Goal: Task Accomplishment & Management: Use online tool/utility

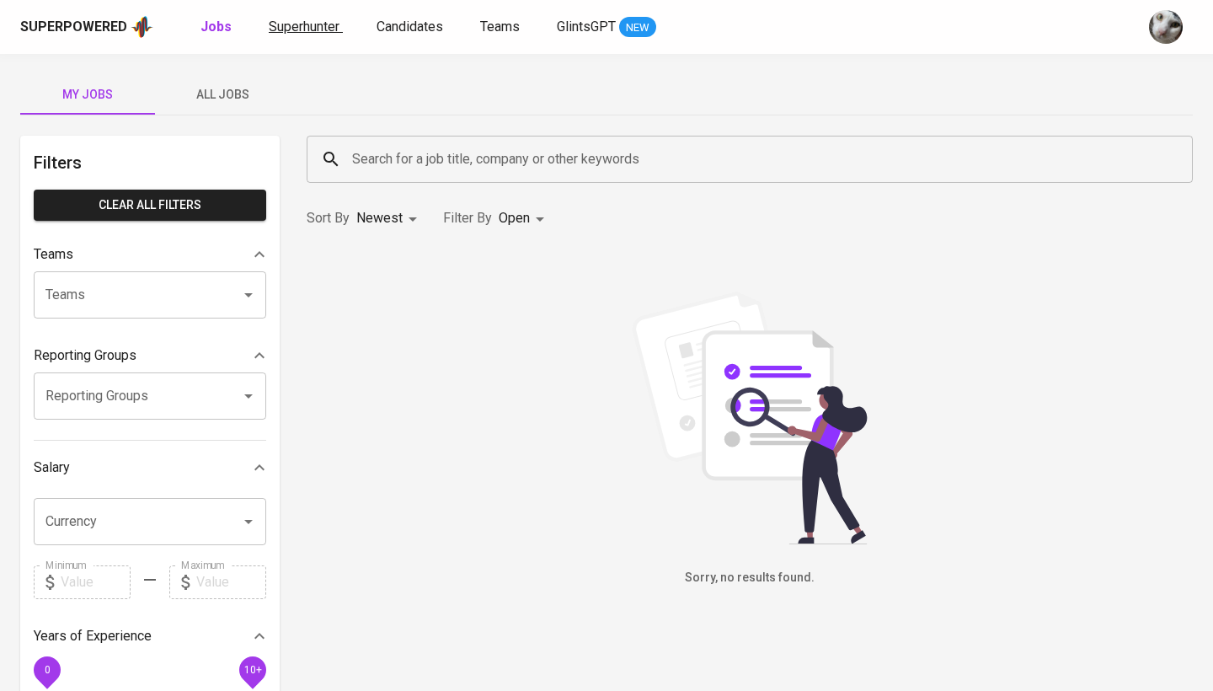
click at [297, 30] on span "Superhunter" at bounding box center [304, 27] width 71 height 16
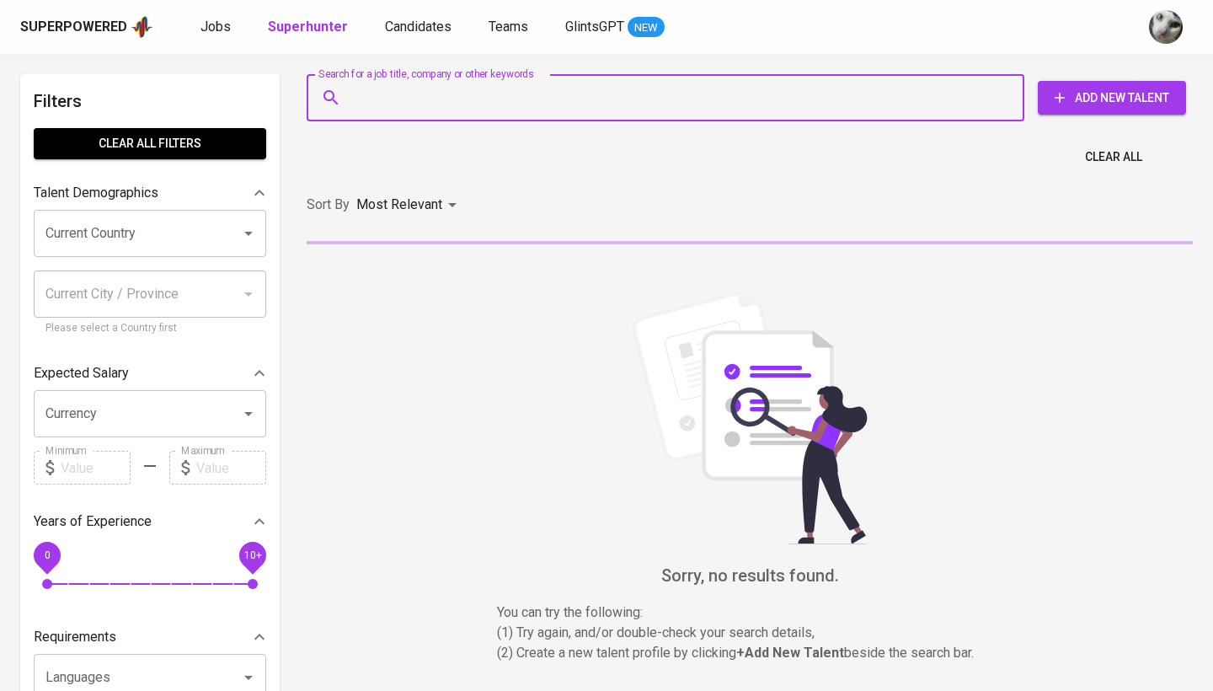
click at [422, 85] on input "Search for a job title, company or other keywords" at bounding box center [670, 98] width 644 height 32
paste input "[EMAIL_ADDRESS][DOMAIN_NAME]"
type input "[EMAIL_ADDRESS][DOMAIN_NAME]"
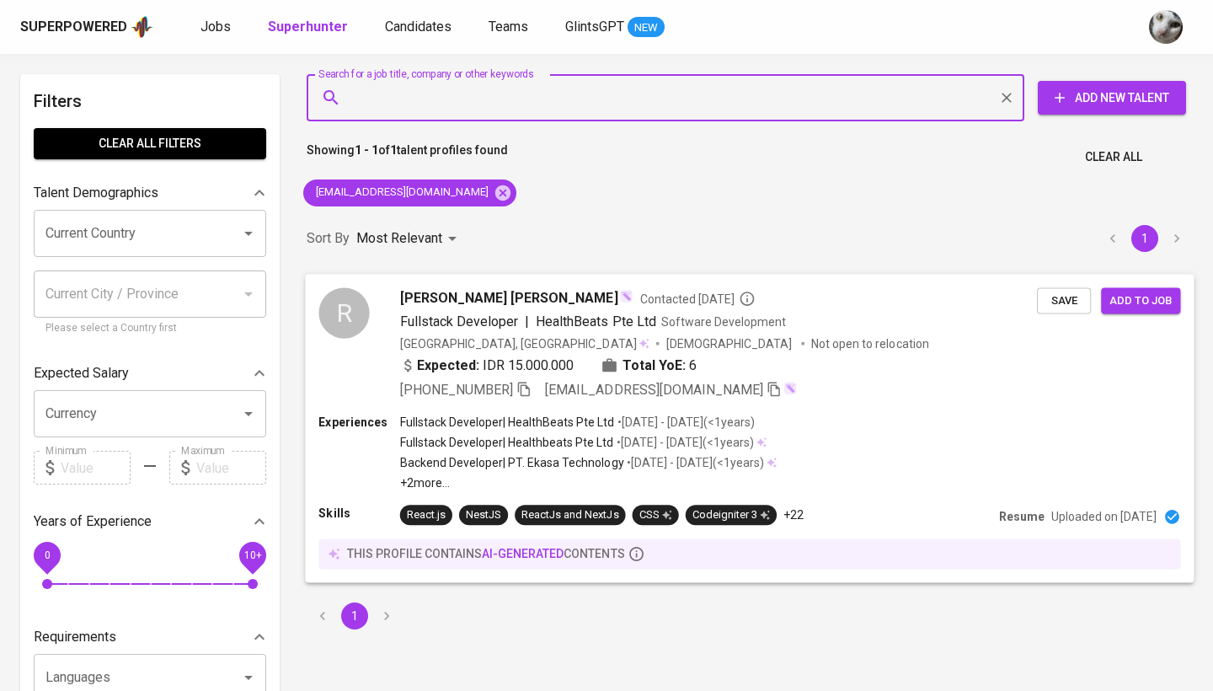
click at [812, 382] on div "[PHONE_NUMBER] [EMAIL_ADDRESS][DOMAIN_NAME]" at bounding box center [718, 389] width 637 height 20
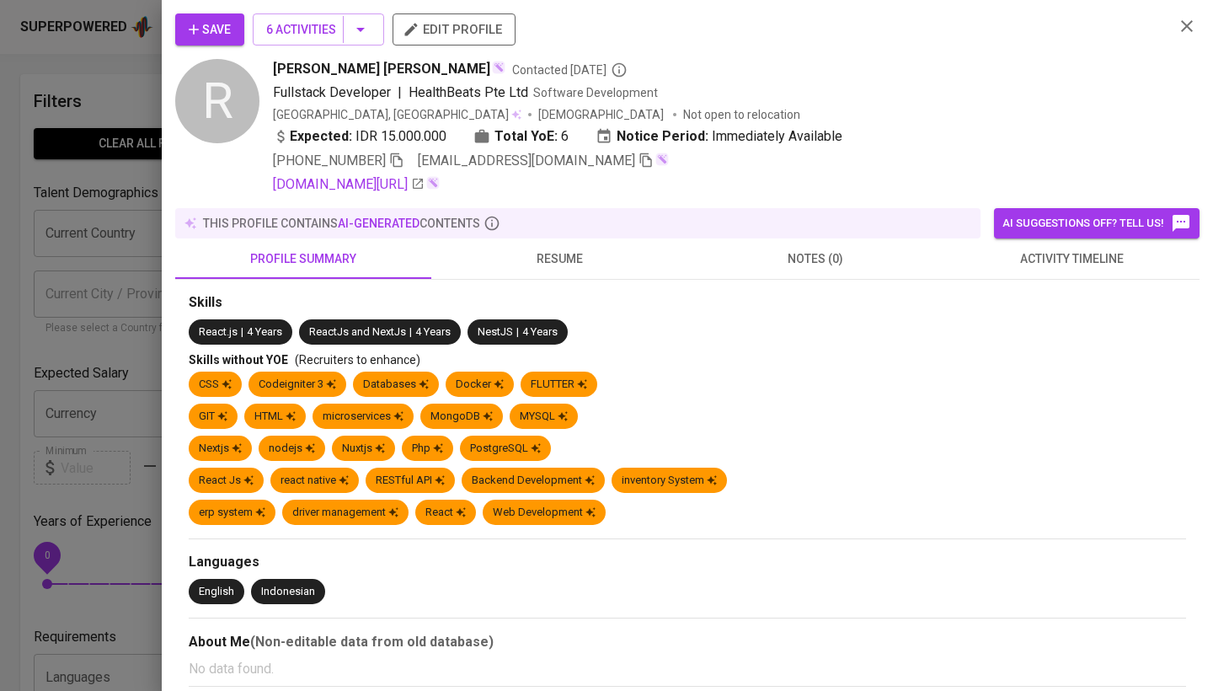
click at [1042, 266] on span "activity timeline" at bounding box center [1072, 258] width 236 height 21
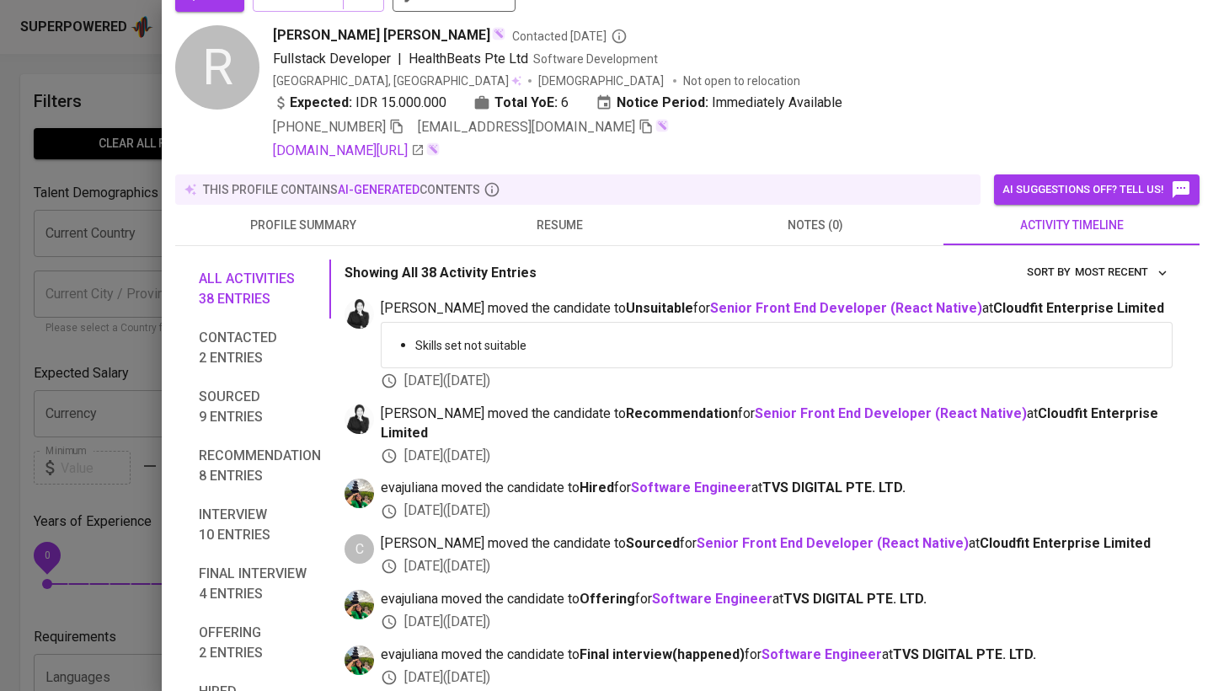
scroll to position [127, 0]
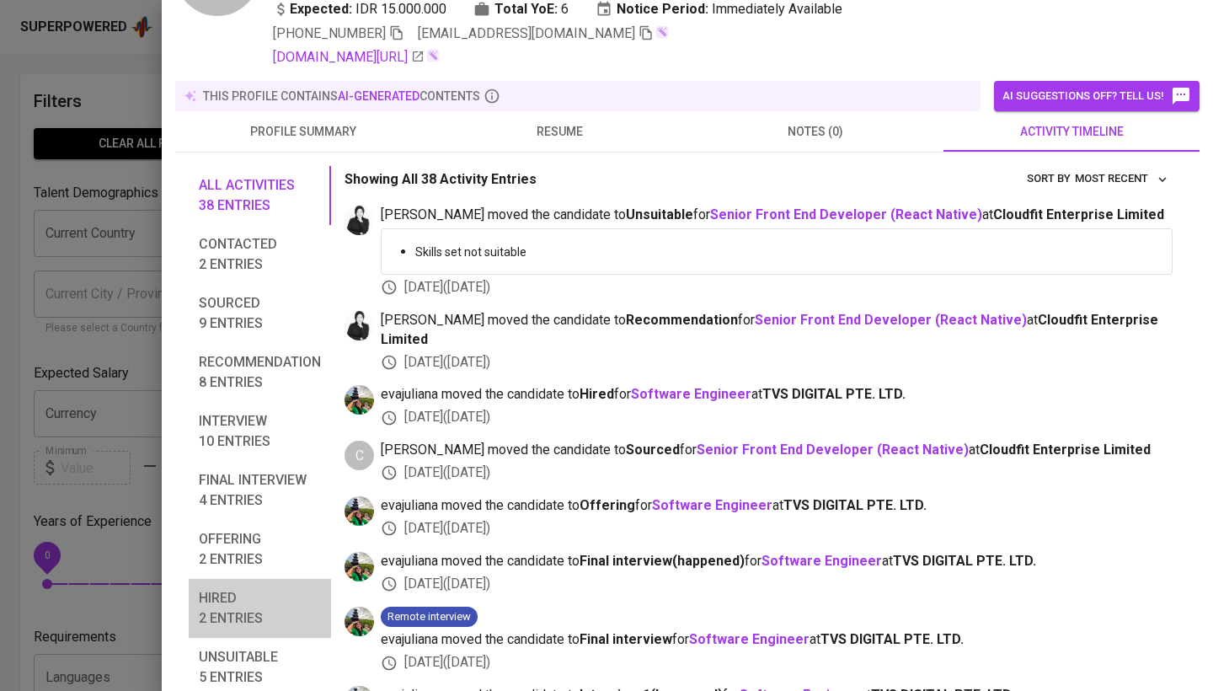
click at [248, 608] on span "Hired 2 entries" at bounding box center [260, 608] width 122 height 40
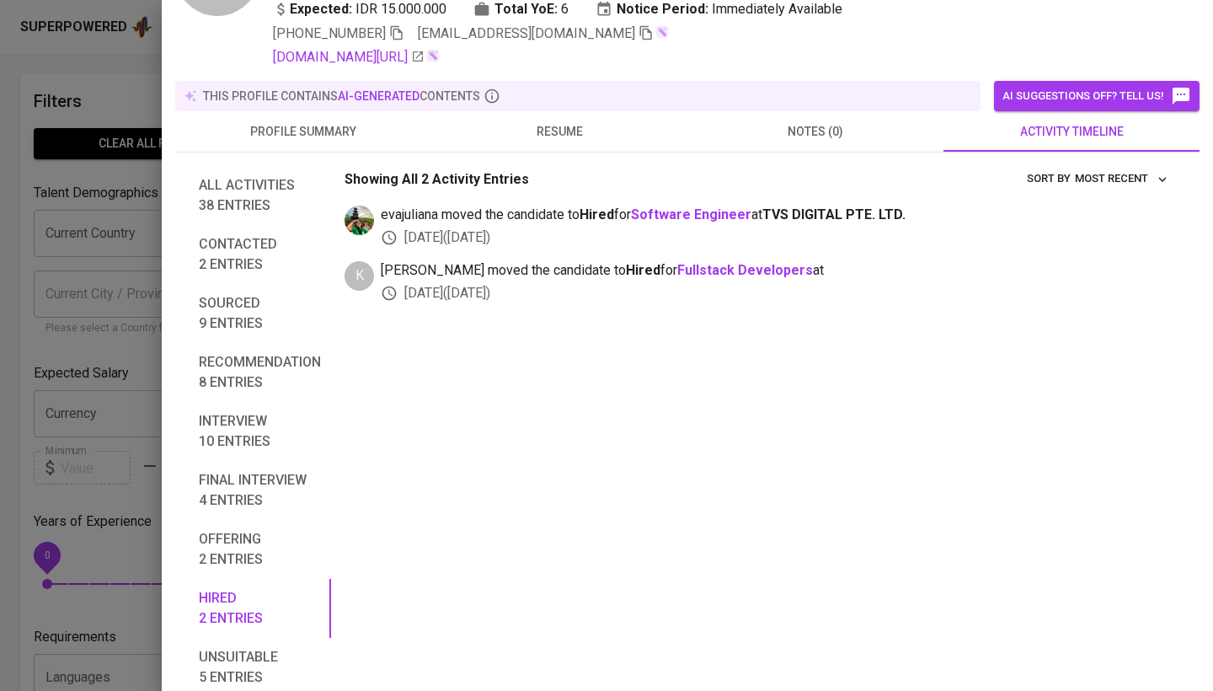
click at [242, 187] on span "All activities 38 entries" at bounding box center [260, 195] width 122 height 40
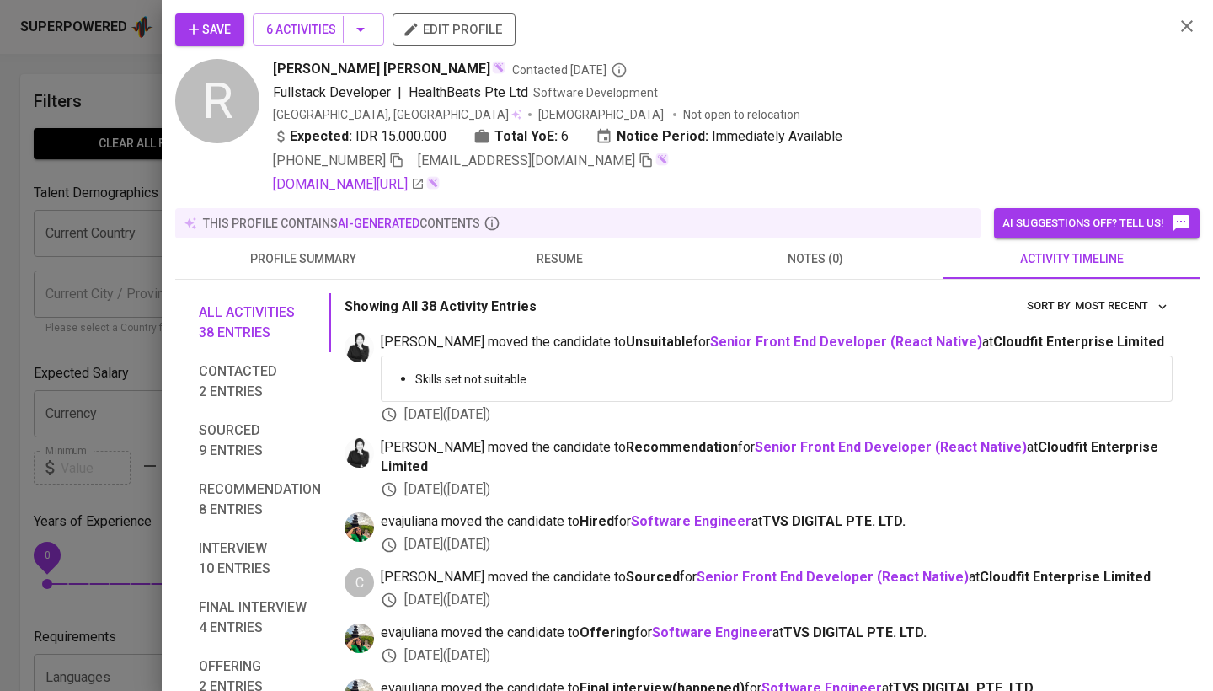
scroll to position [0, 0]
click at [63, 296] on div at bounding box center [606, 345] width 1213 height 691
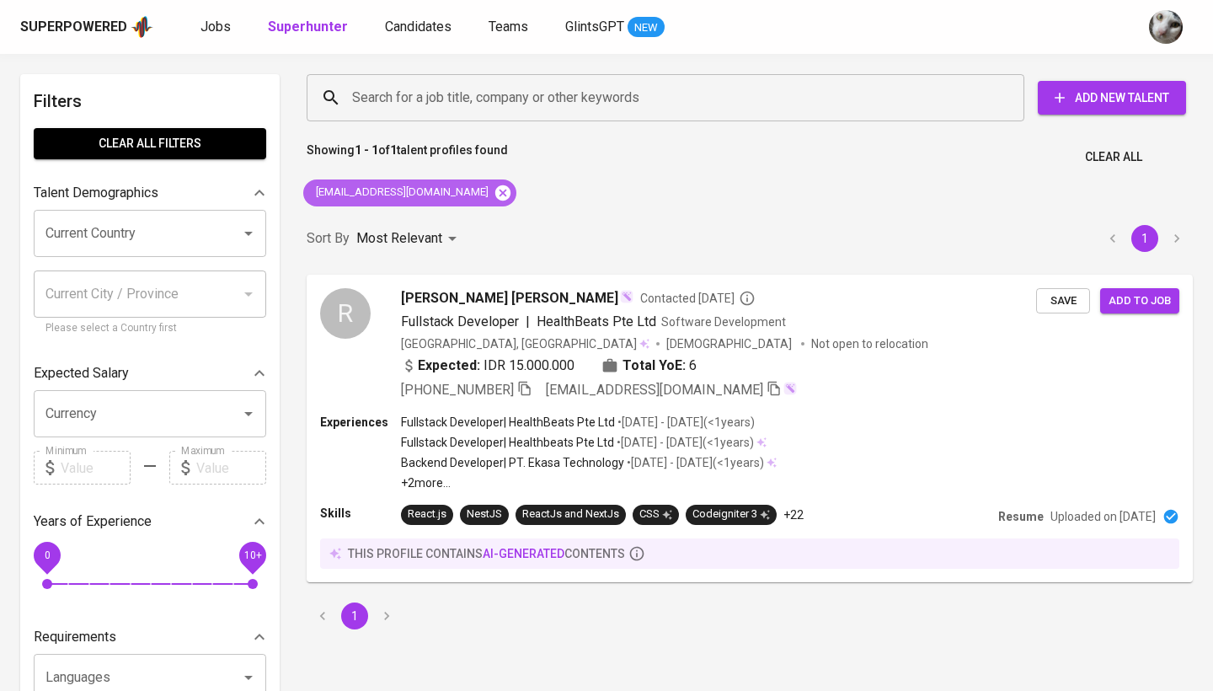
click at [495, 197] on icon at bounding box center [502, 191] width 15 height 15
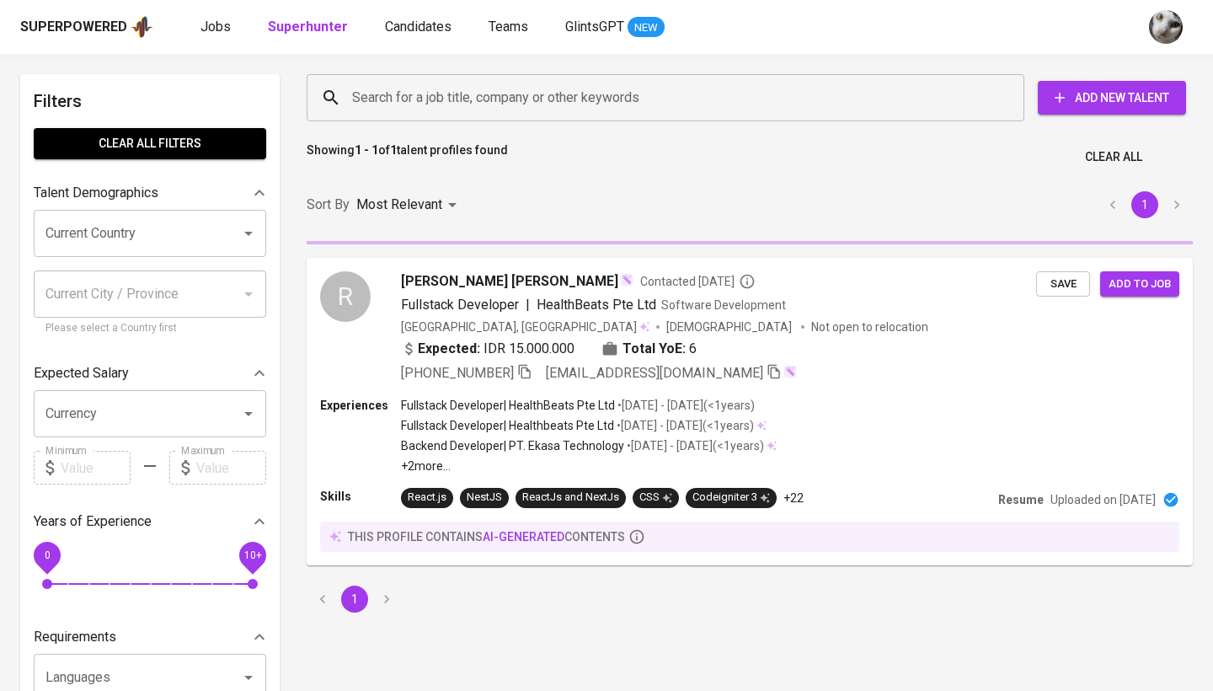
click at [487, 93] on input "Search for a job title, company or other keywords" at bounding box center [670, 98] width 644 height 32
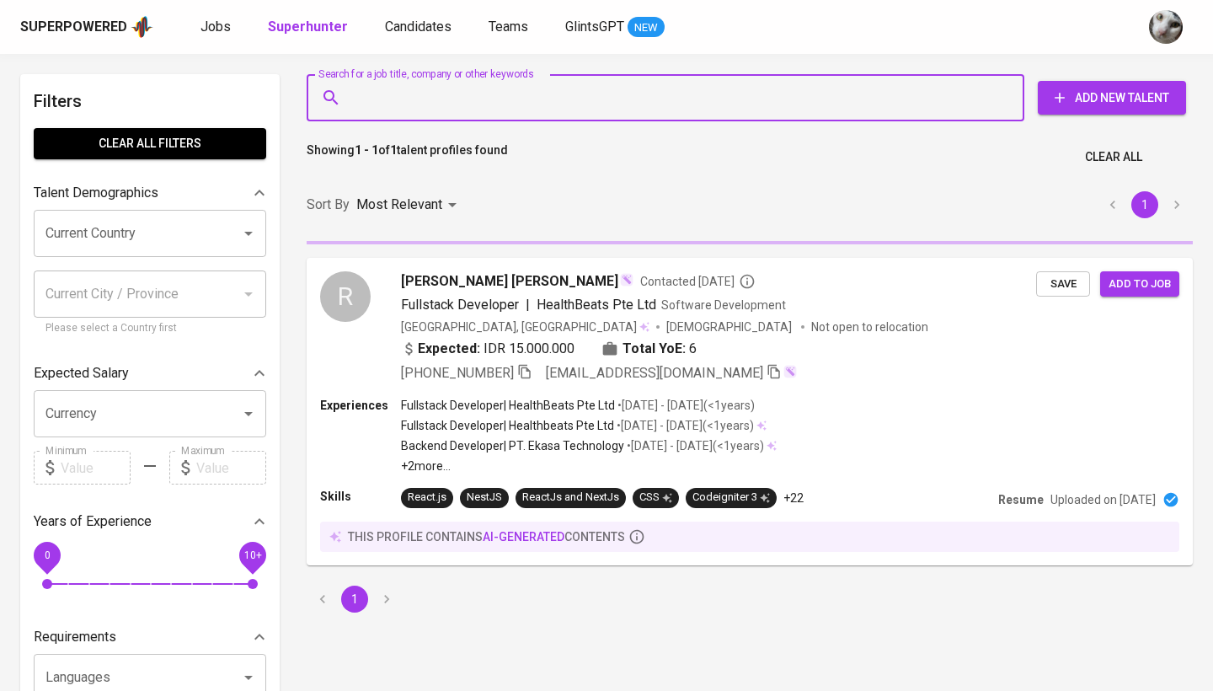
paste input "[EMAIL_ADDRESS][DOMAIN_NAME]"
type input "[EMAIL_ADDRESS][DOMAIN_NAME]"
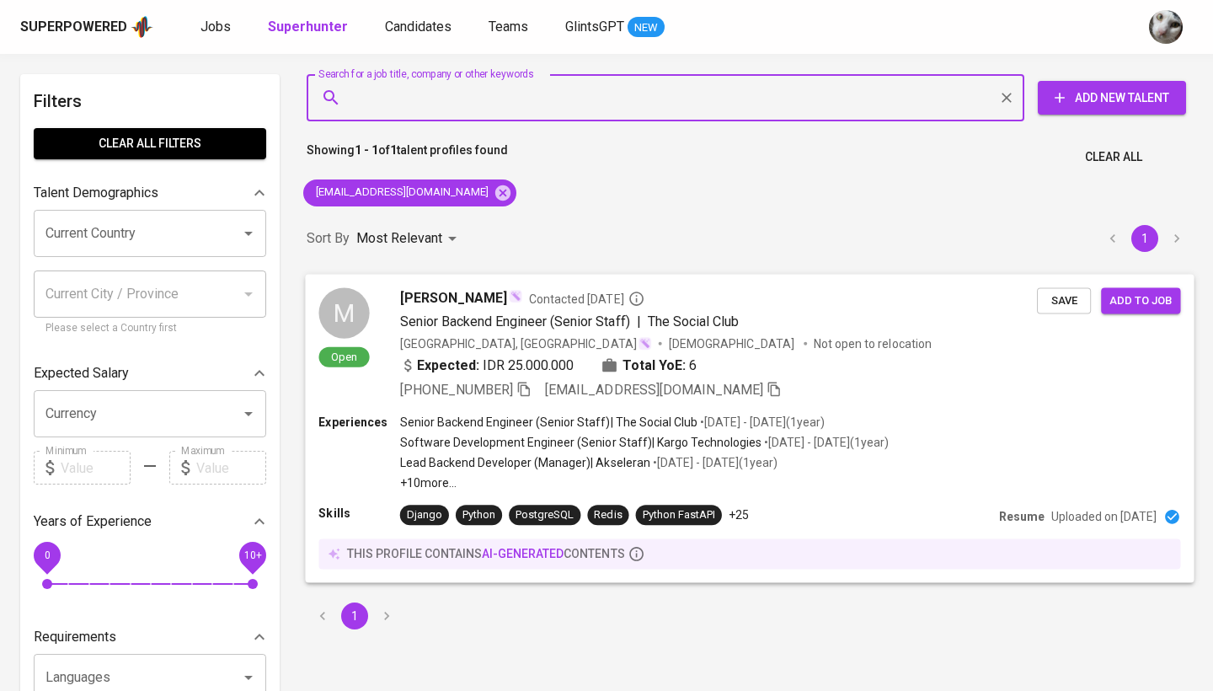
click at [885, 355] on div "Expected: IDR 25.000.000 Total YoE: 6" at bounding box center [718, 367] width 637 height 24
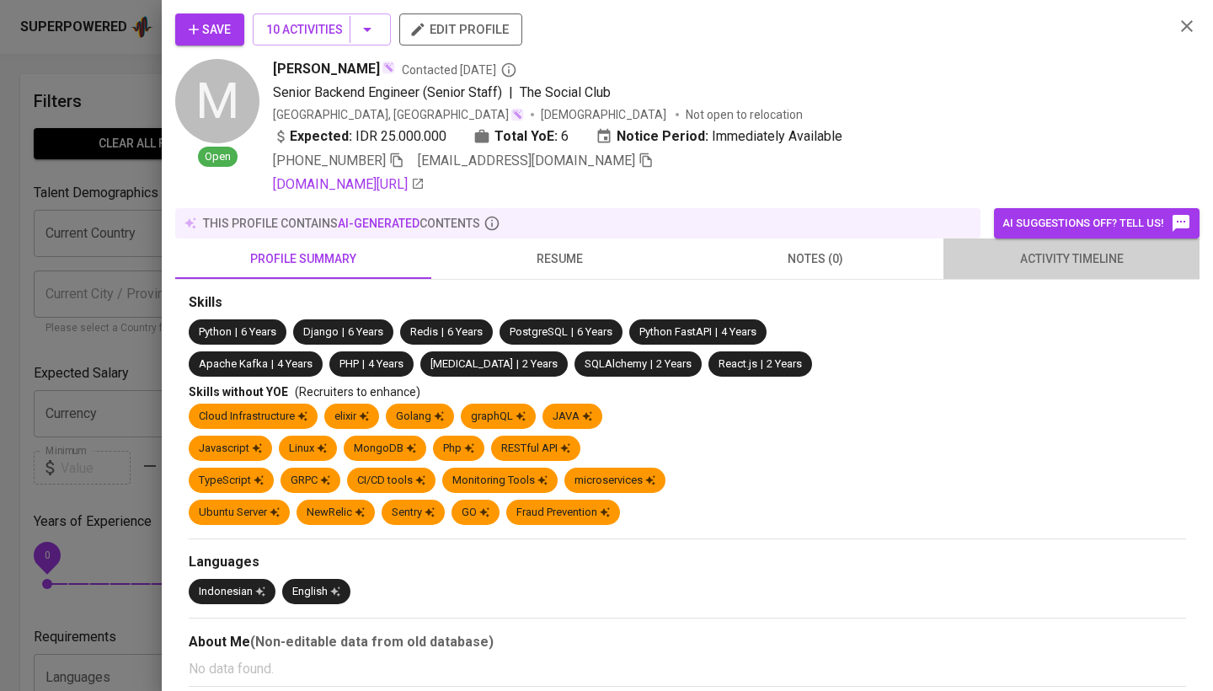
click at [1040, 249] on span "activity timeline" at bounding box center [1072, 258] width 236 height 21
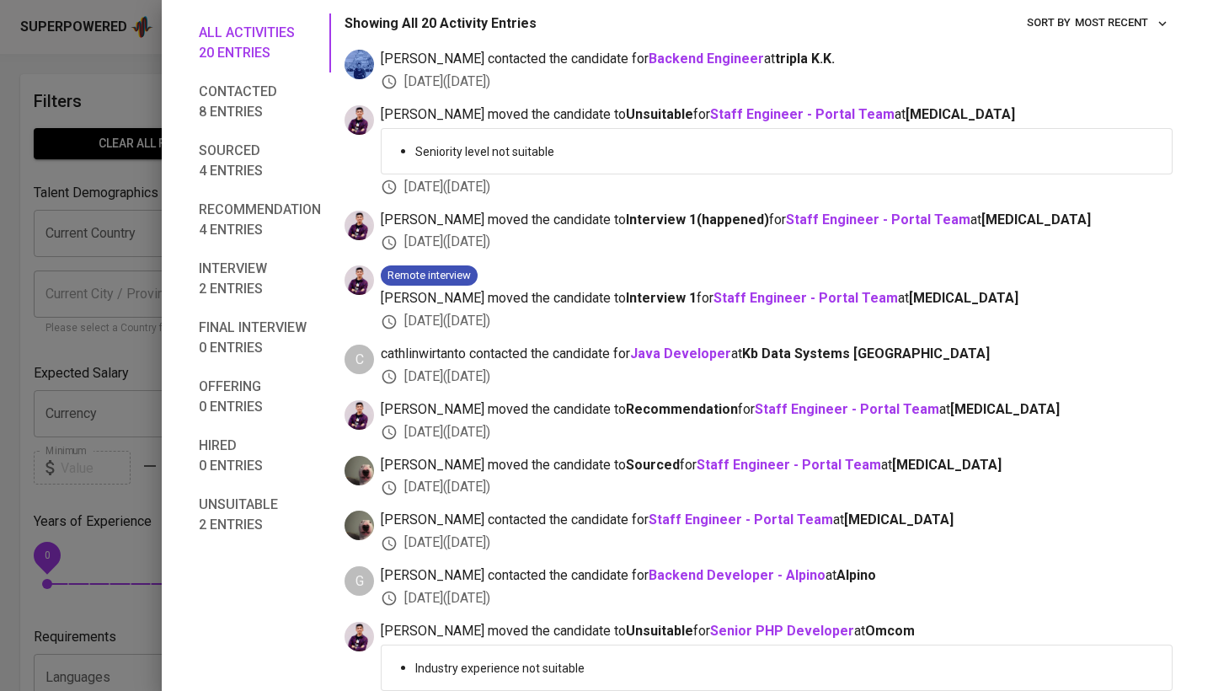
scroll to position [284, 0]
click at [22, 354] on div at bounding box center [606, 345] width 1213 height 691
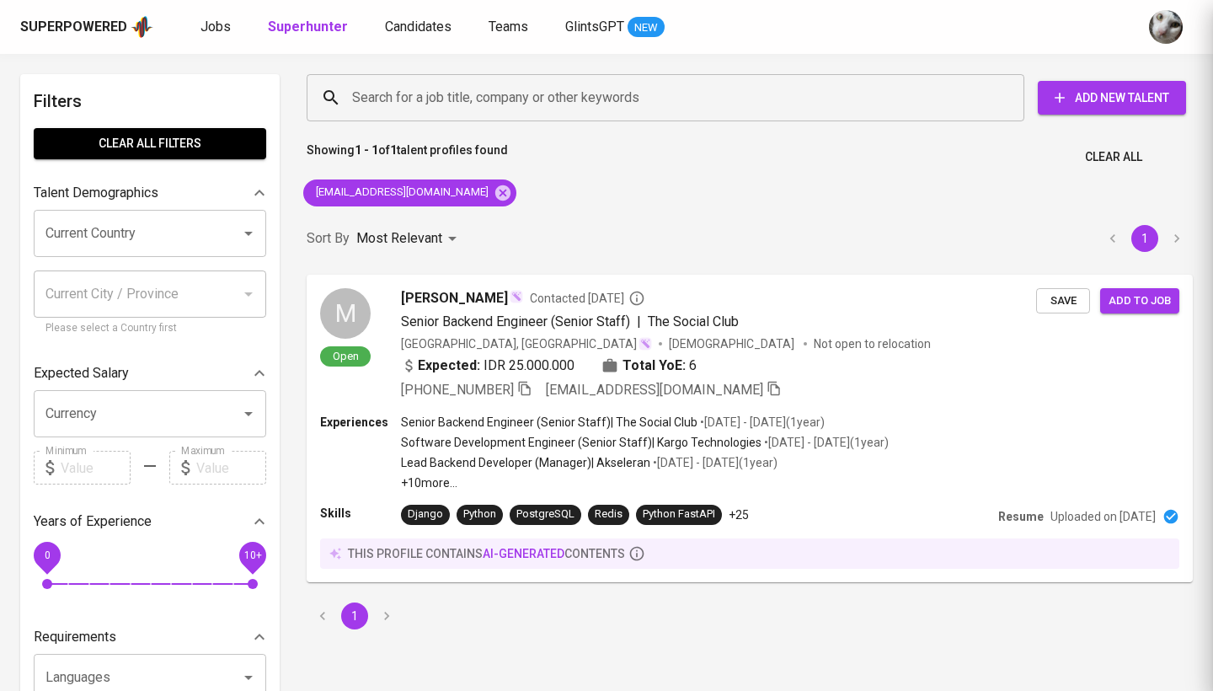
scroll to position [50, 0]
click at [215, 32] on span "Jobs" at bounding box center [215, 27] width 30 height 16
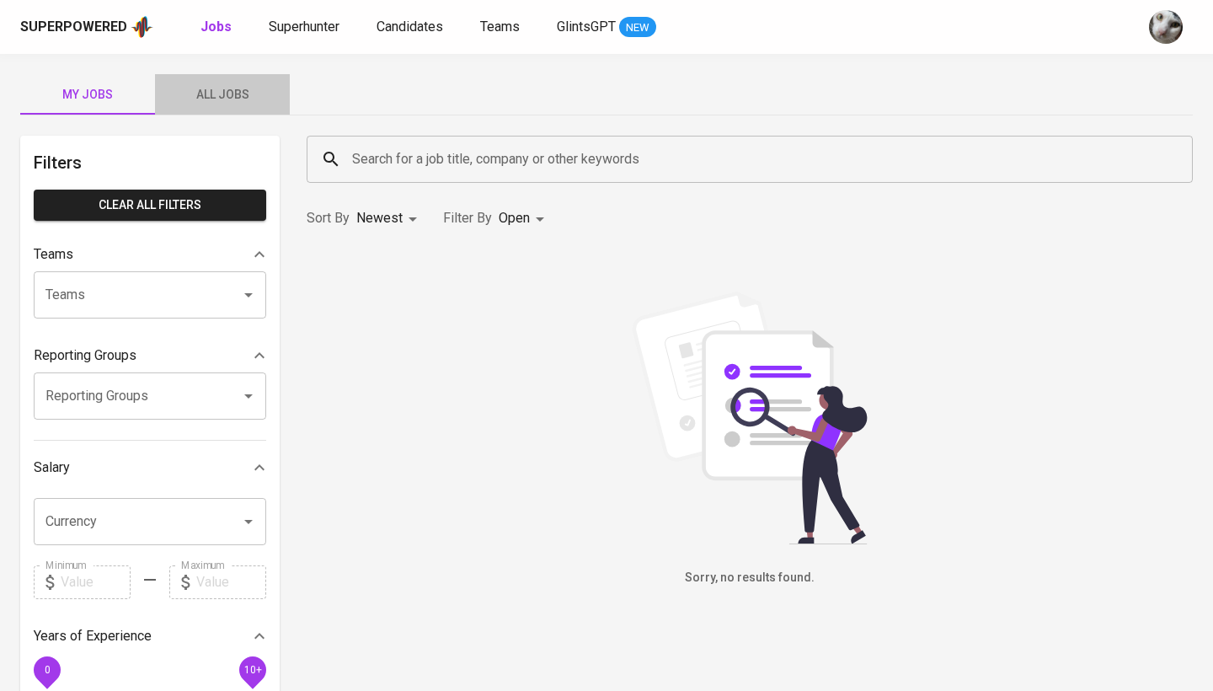
click at [243, 94] on span "All Jobs" at bounding box center [222, 94] width 115 height 21
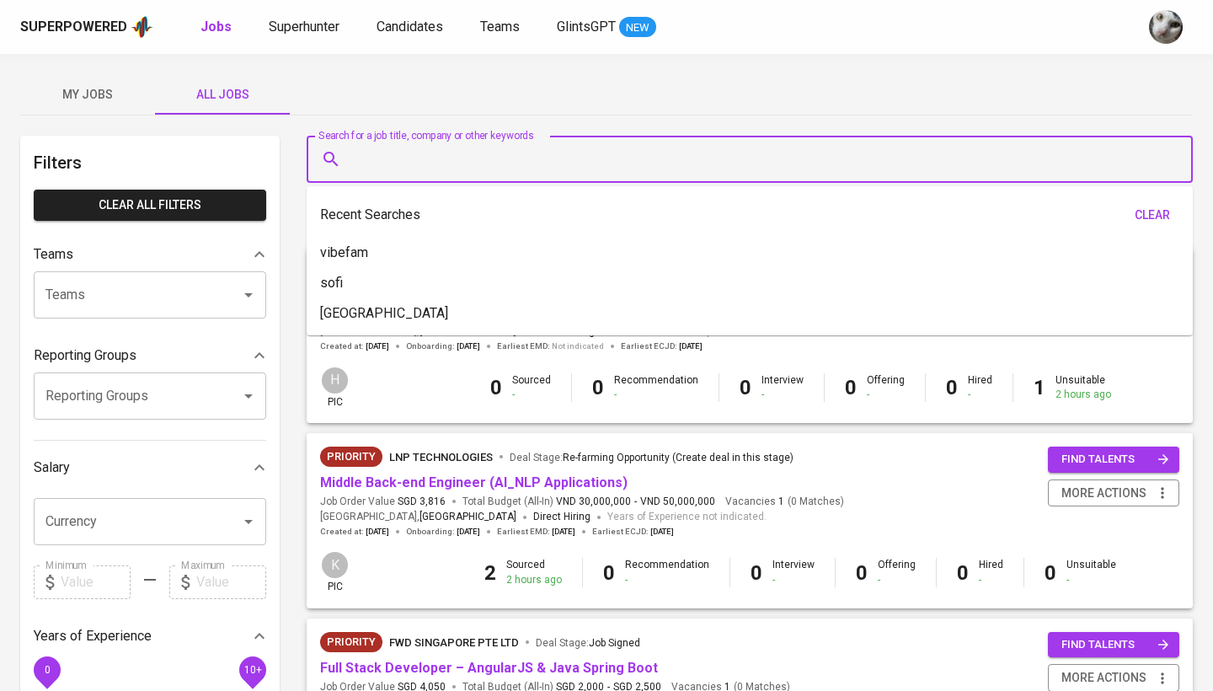
click at [445, 152] on input "Search for a job title, company or other keywords" at bounding box center [754, 159] width 812 height 32
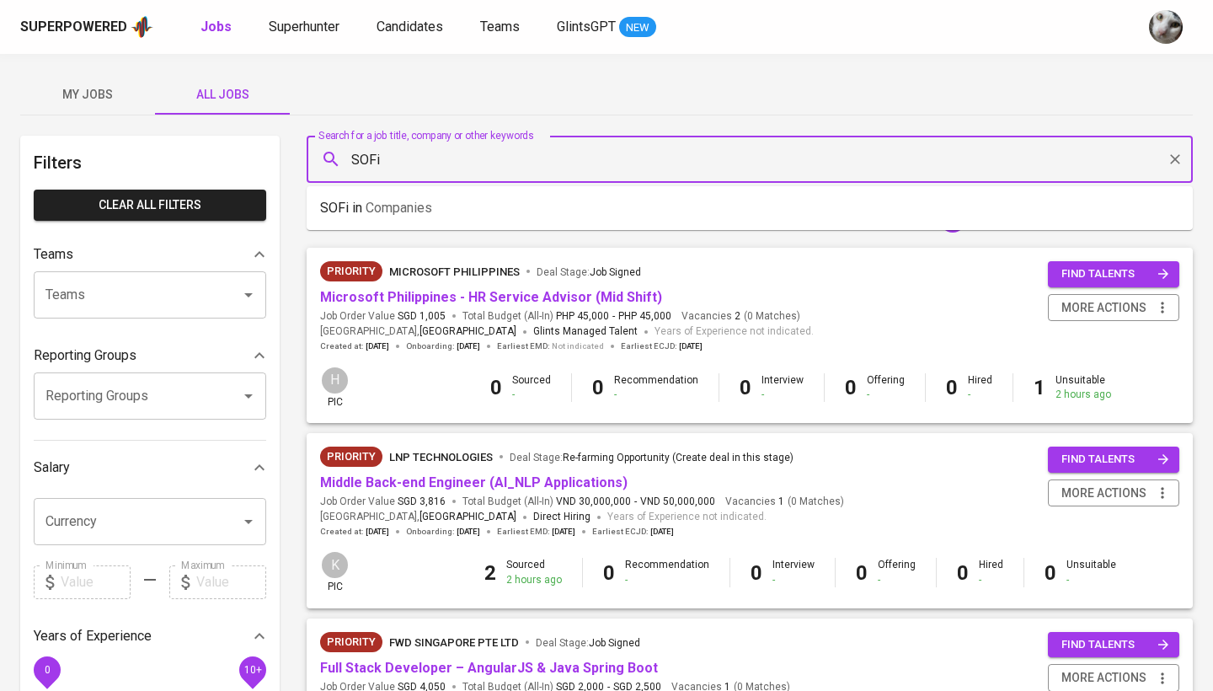
type input "SOFi"
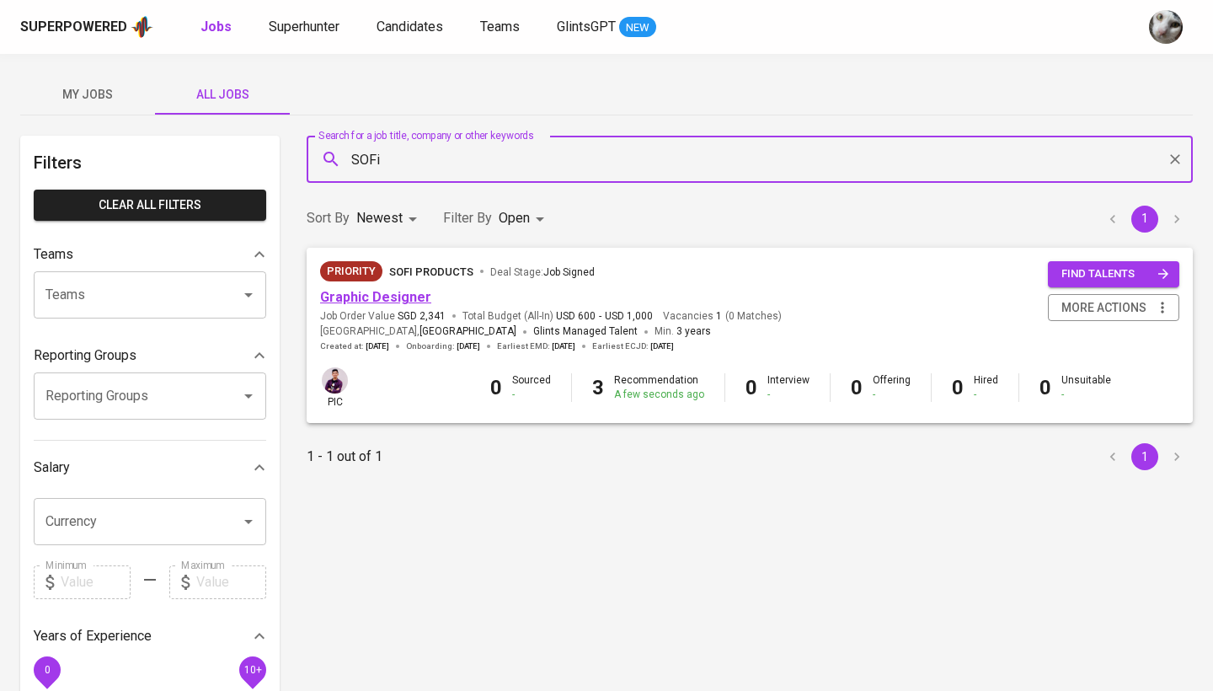
click at [371, 302] on link "Graphic Designer" at bounding box center [375, 297] width 111 height 16
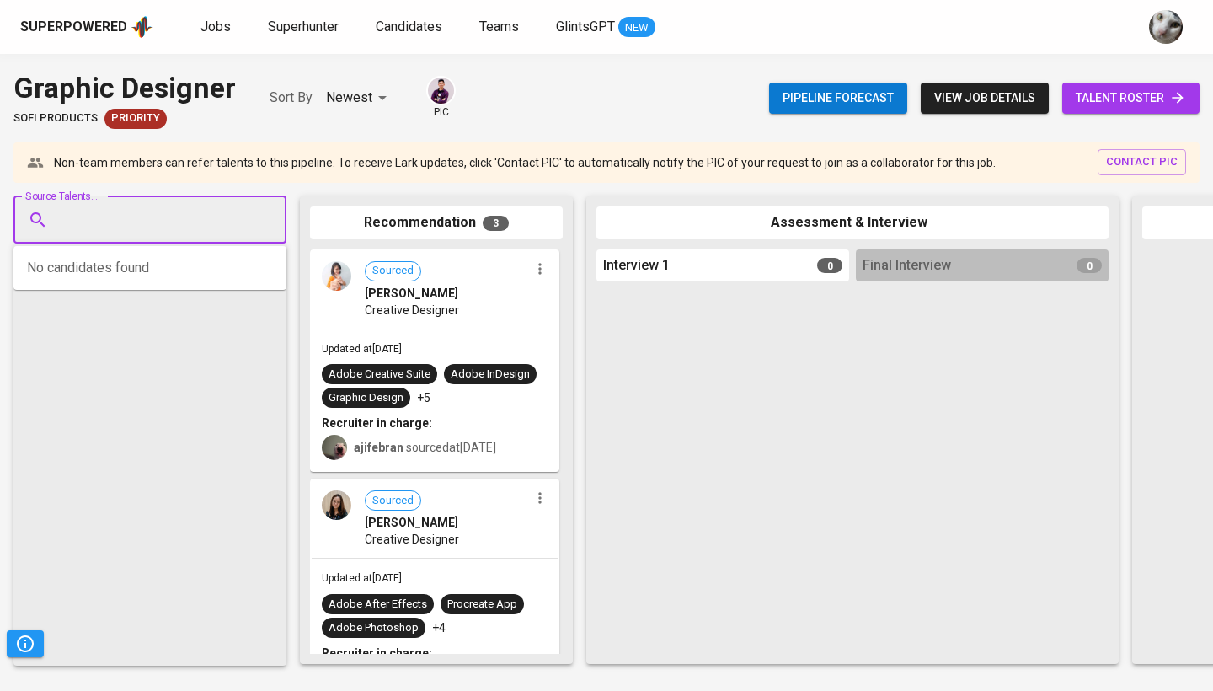
click at [183, 229] on input "Source Talents..." at bounding box center [143, 220] width 177 height 32
paste input "[EMAIL_ADDRESS][DOMAIN_NAME]"
type input "[EMAIL_ADDRESS][DOMAIN_NAME]"
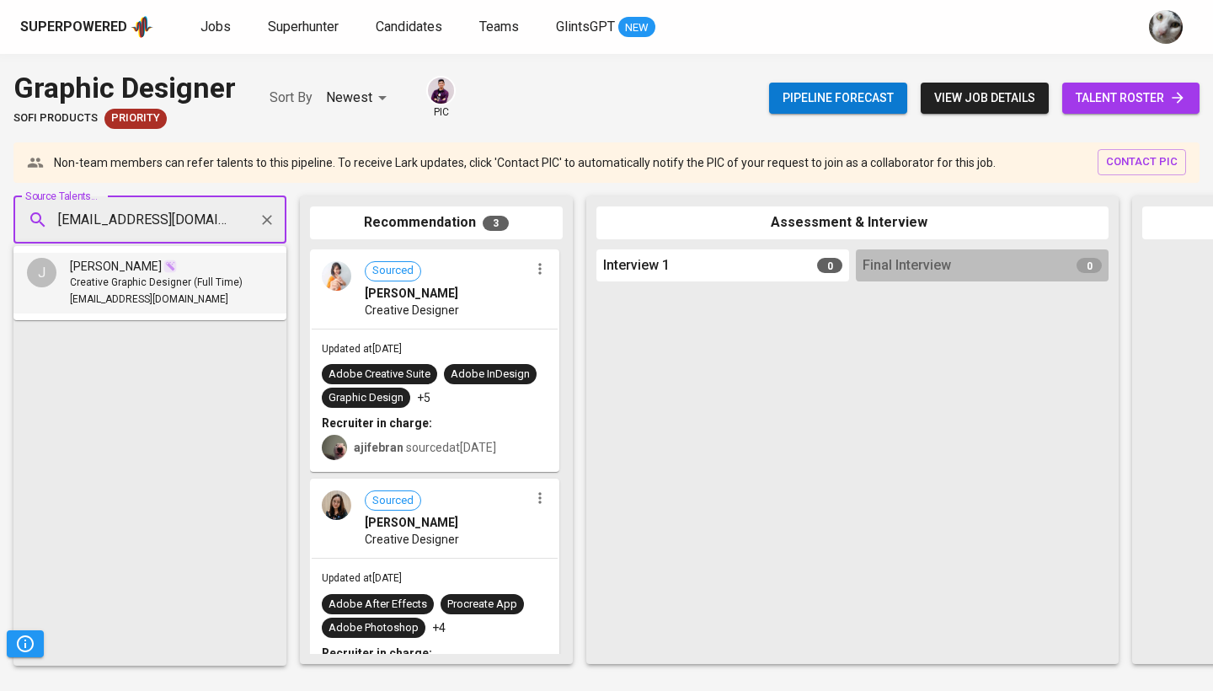
click at [186, 286] on span "Creative Graphic Designer (Full Time)" at bounding box center [156, 283] width 173 height 17
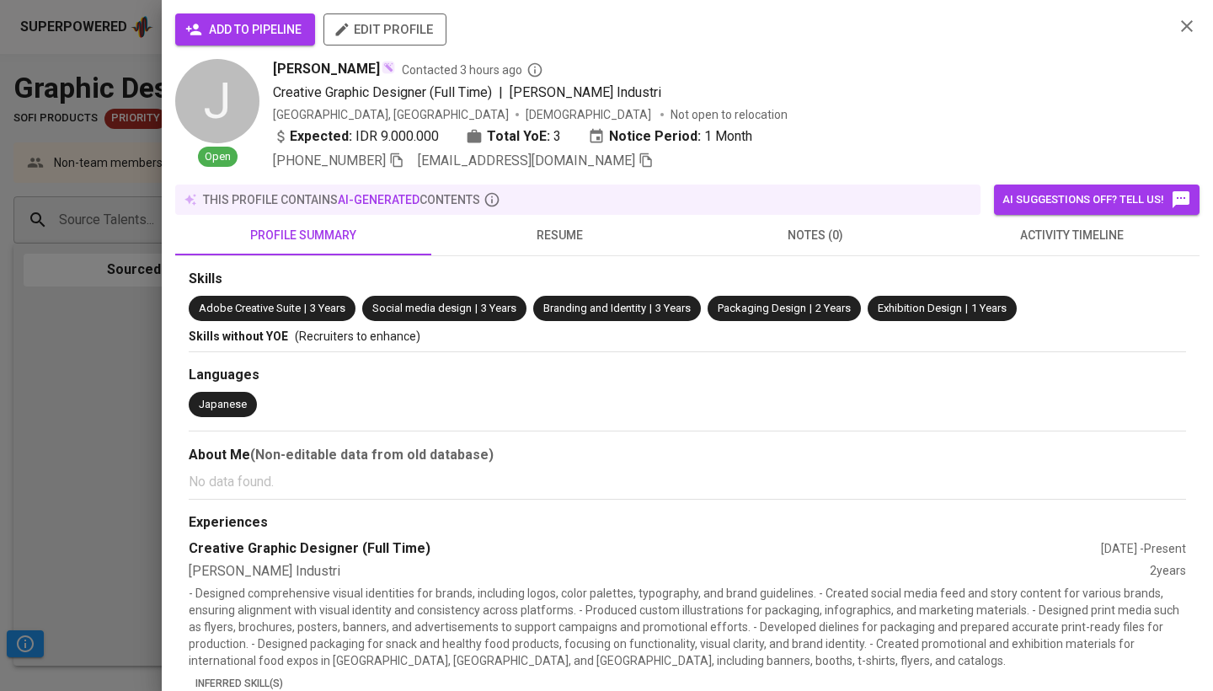
click at [238, 33] on span "add to pipeline" at bounding box center [245, 29] width 113 height 21
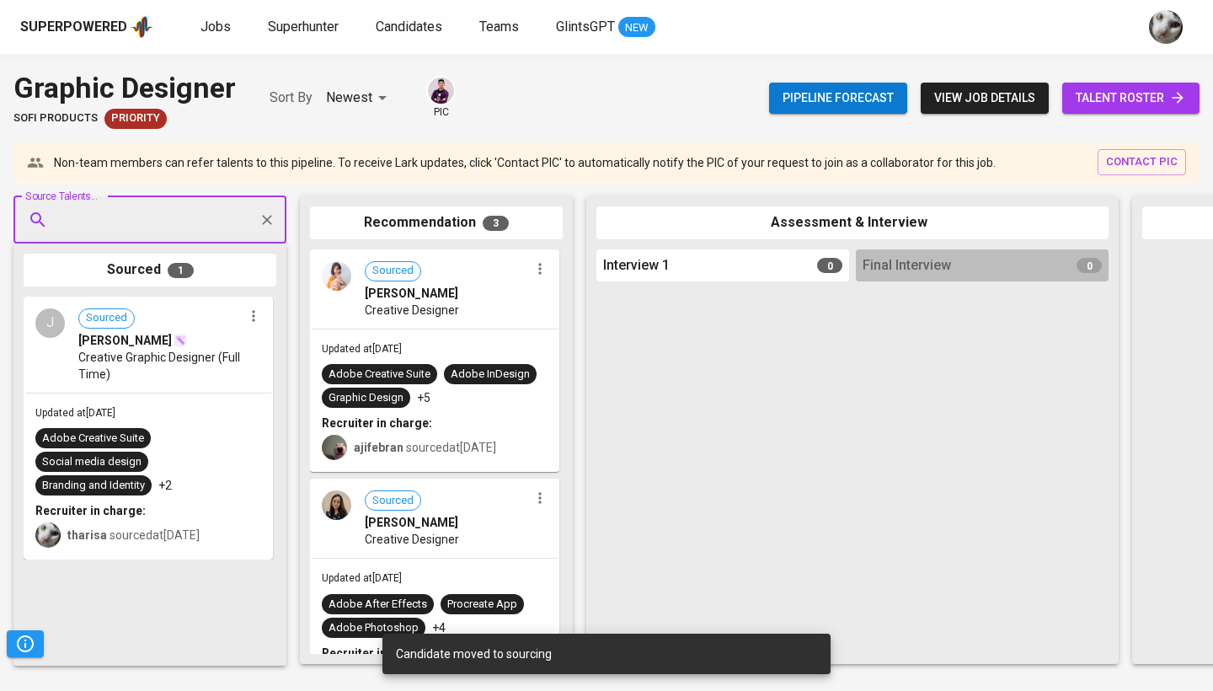
click at [207, 361] on span "Creative Graphic Designer (Full Time)" at bounding box center [160, 366] width 164 height 34
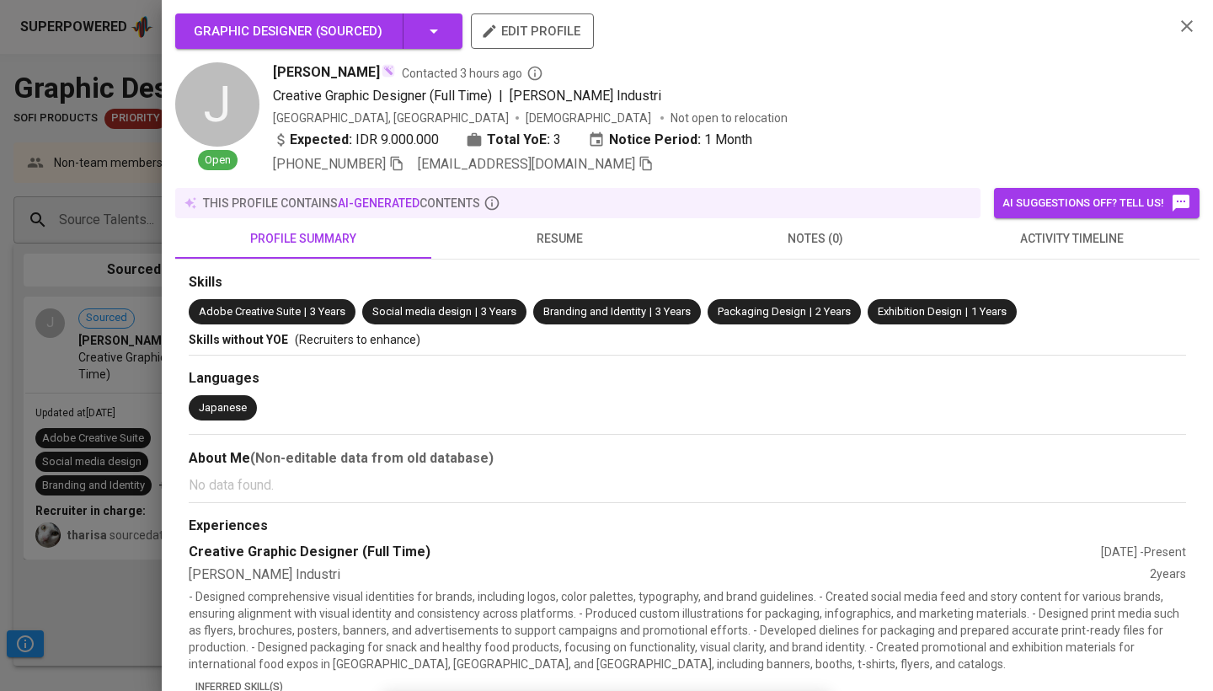
click at [137, 252] on div at bounding box center [606, 345] width 1213 height 691
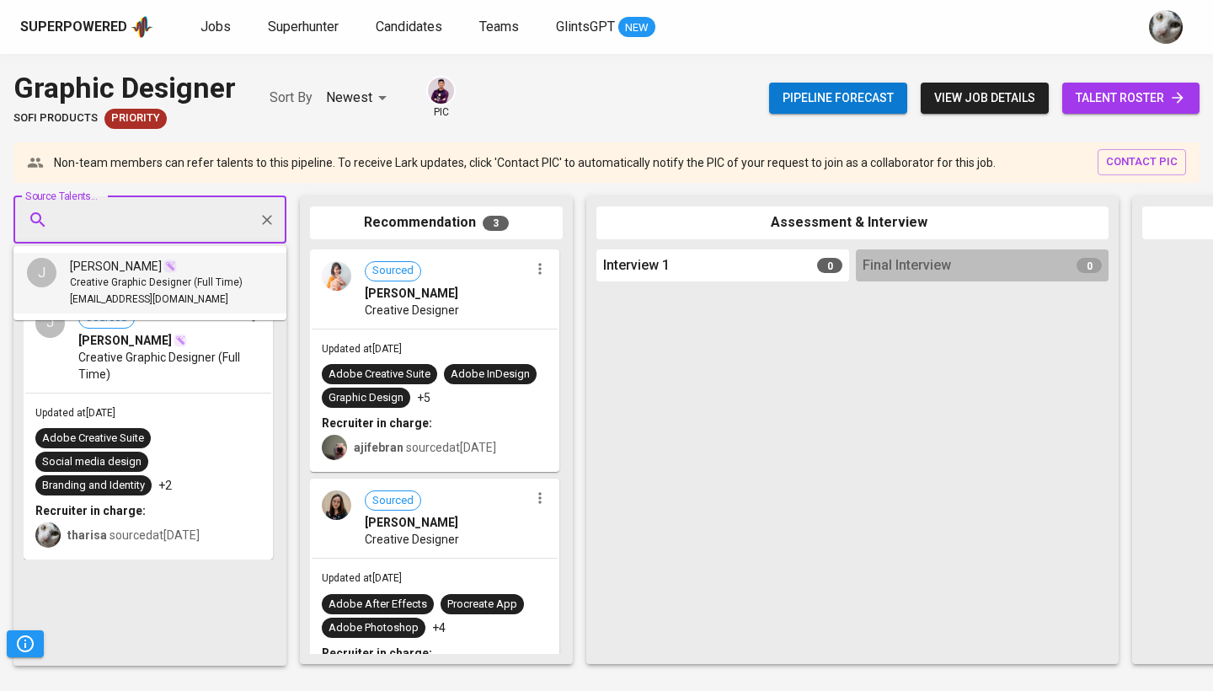
click at [142, 214] on input "Source Talents..." at bounding box center [143, 220] width 177 height 32
paste input "[EMAIL_ADDRESS][DOMAIN_NAME]"
type input "[EMAIL_ADDRESS][DOMAIN_NAME]"
click at [181, 264] on div "[PERSON_NAME] [PERSON_NAME]" at bounding box center [163, 266] width 186 height 17
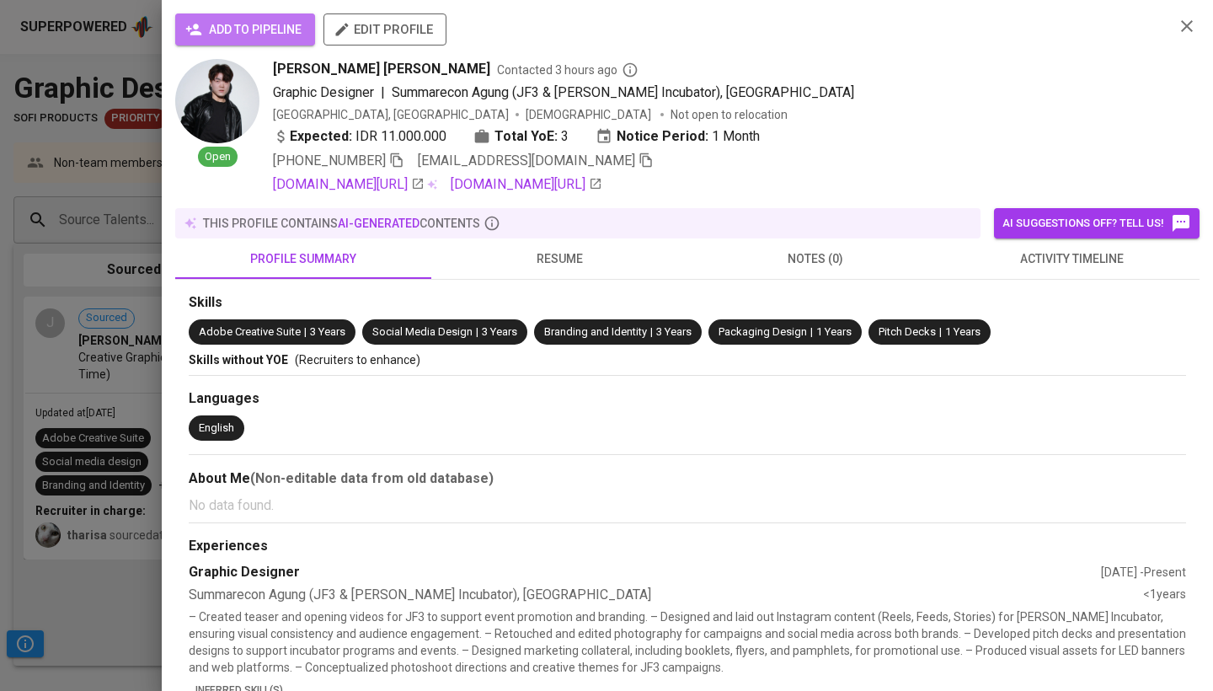
click at [273, 25] on span "add to pipeline" at bounding box center [245, 29] width 113 height 21
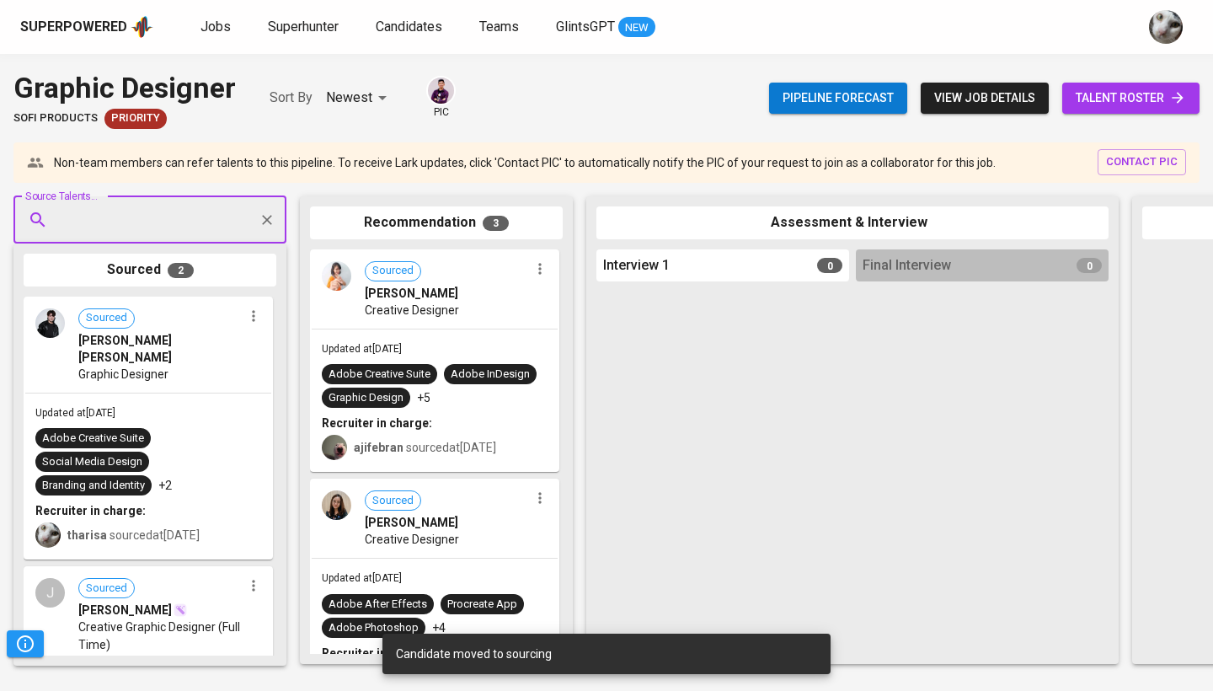
paste input "[EMAIL_ADDRESS][DOMAIN_NAME]"
type input "[EMAIL_ADDRESS][DOMAIN_NAME]"
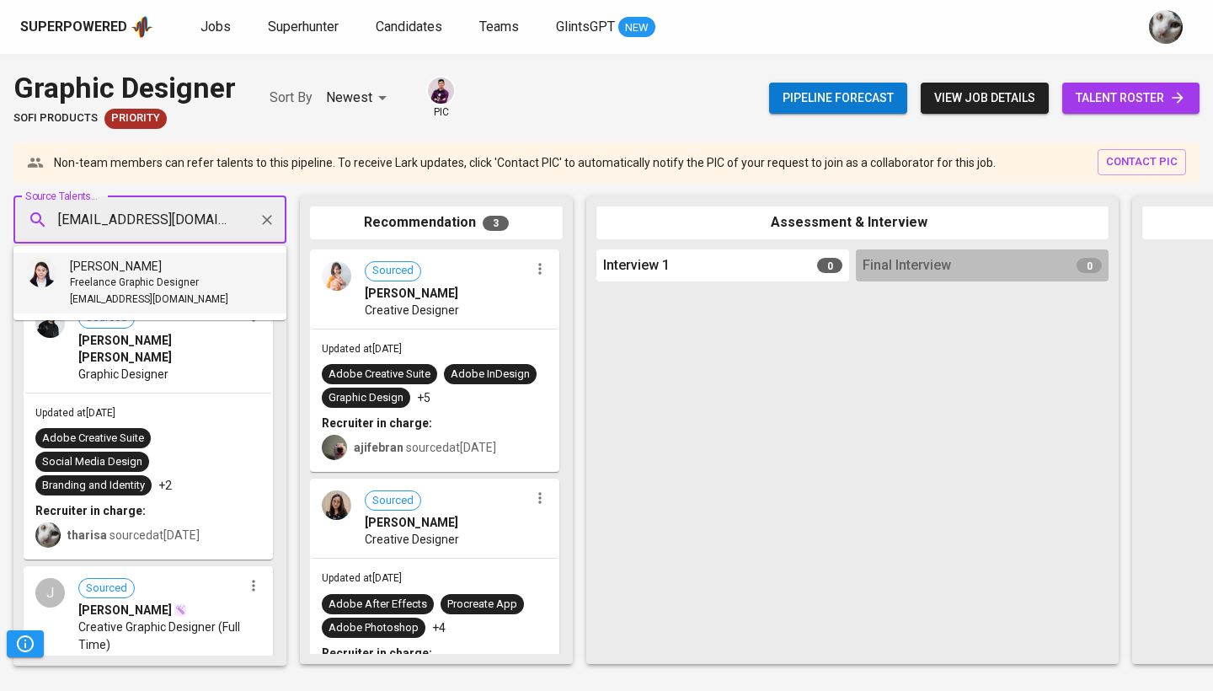
click at [118, 259] on span "[PERSON_NAME]" at bounding box center [116, 266] width 92 height 17
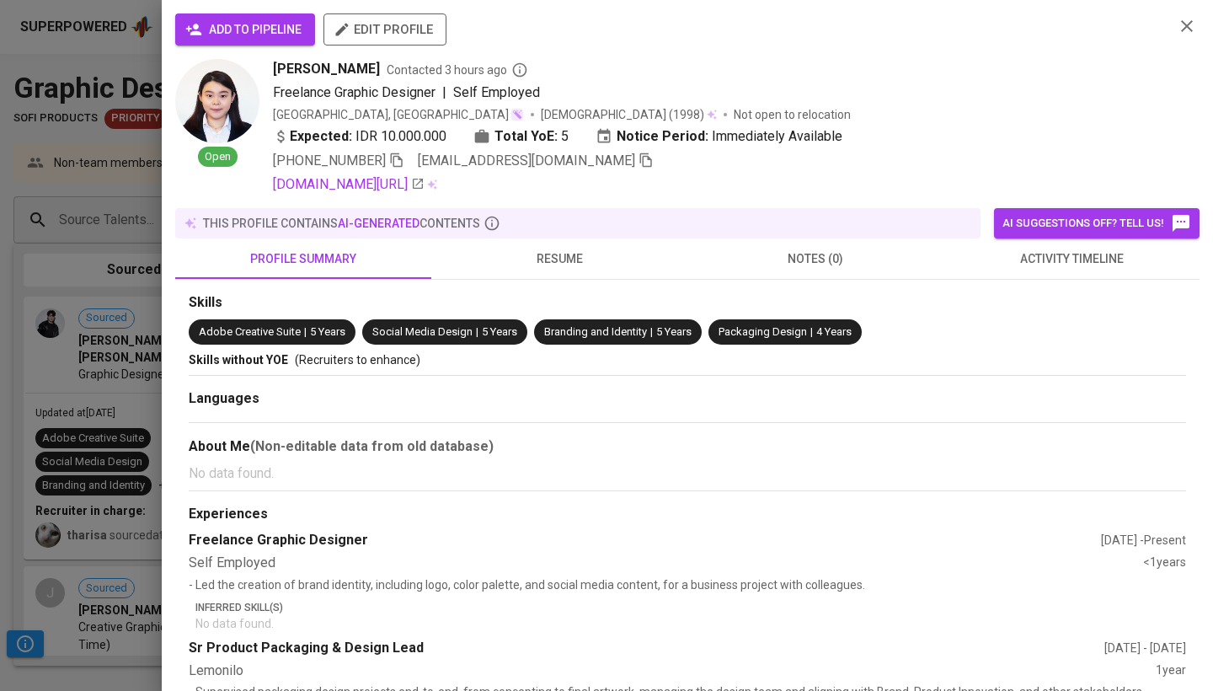
click at [281, 29] on span "add to pipeline" at bounding box center [245, 29] width 113 height 21
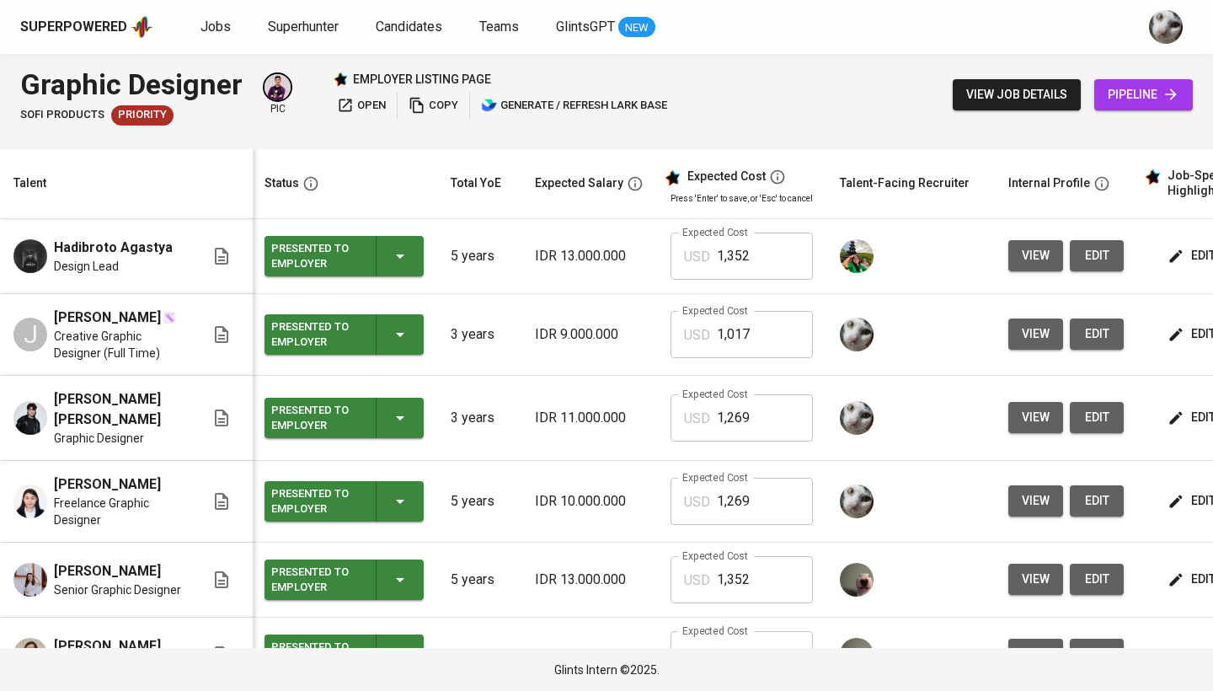
scroll to position [0, 2]
click at [1024, 335] on span "view" at bounding box center [1036, 333] width 28 height 21
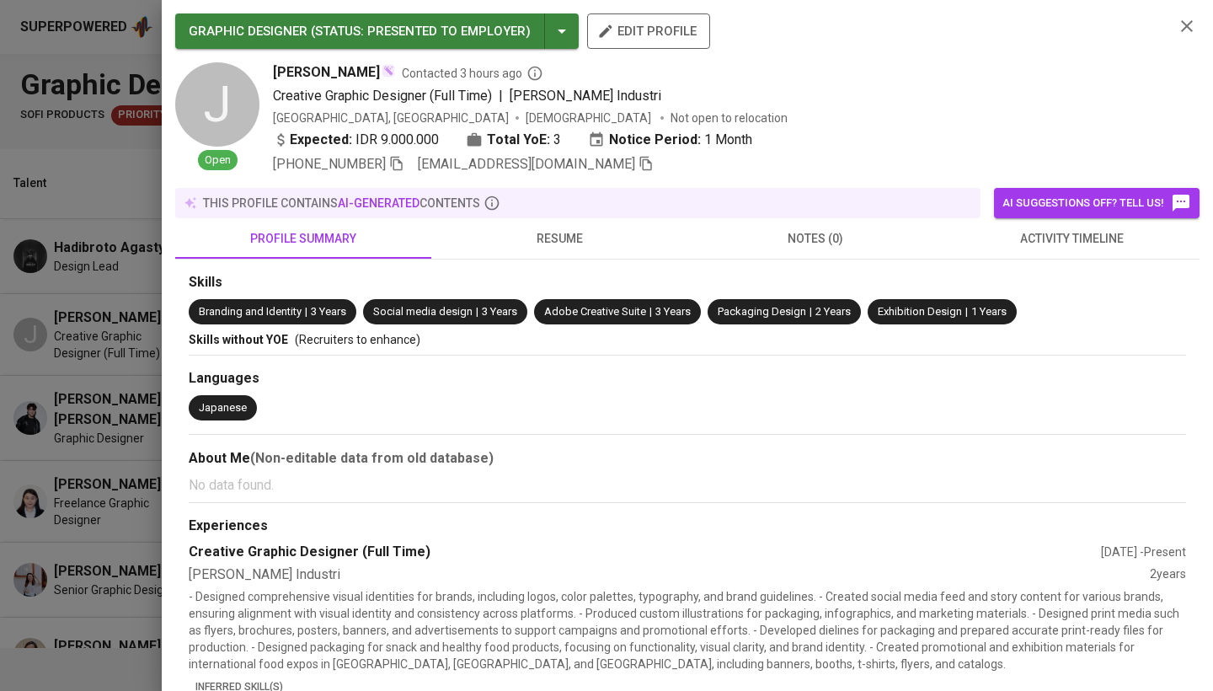
click at [638, 167] on icon "button" at bounding box center [645, 163] width 15 height 15
click at [0, 455] on div at bounding box center [606, 345] width 1213 height 691
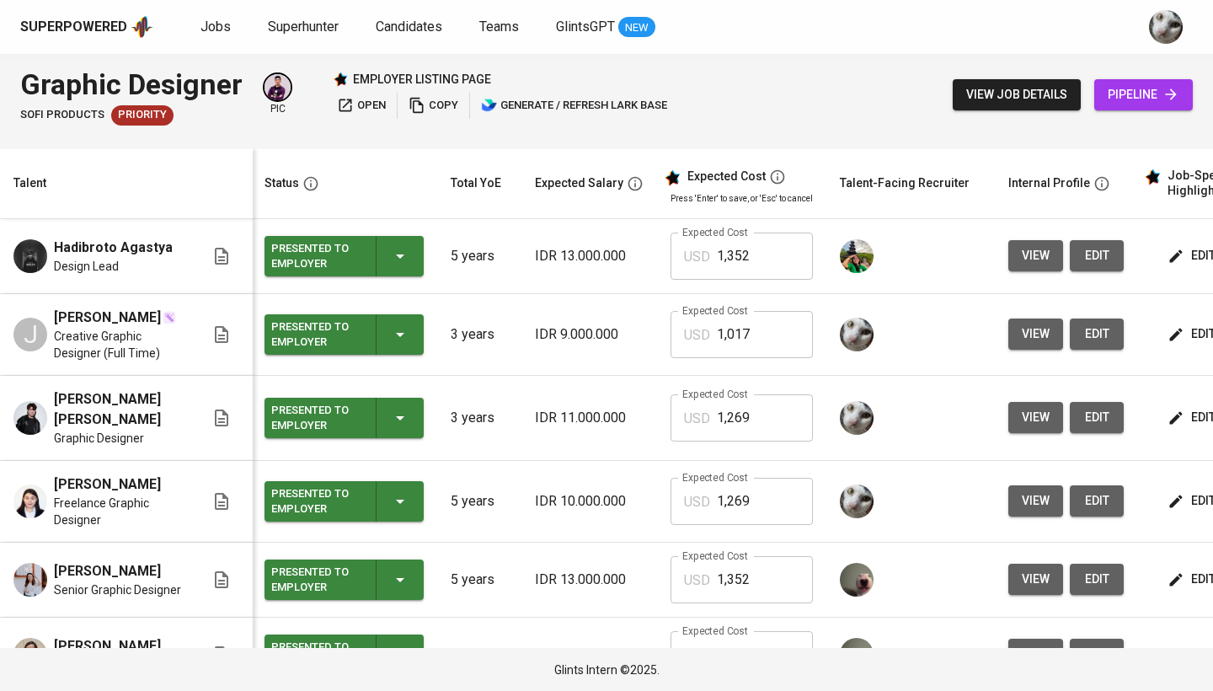
click at [1030, 407] on span "view" at bounding box center [1036, 417] width 28 height 21
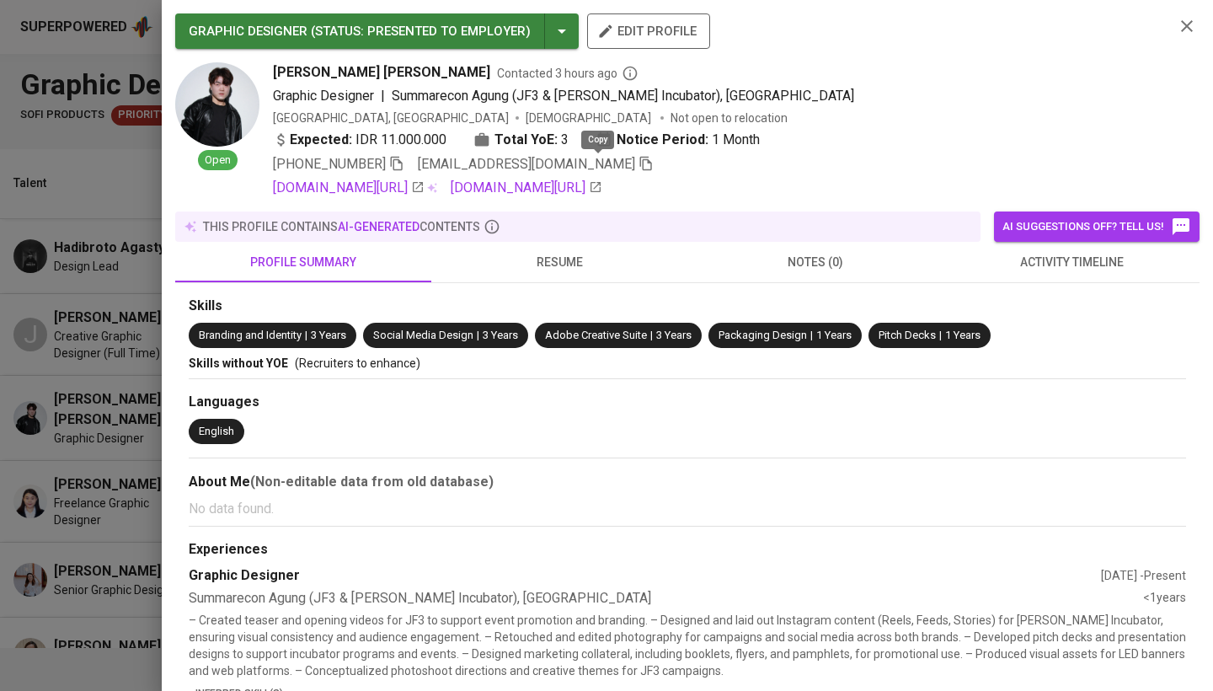
click at [638, 166] on icon "button" at bounding box center [645, 163] width 15 height 15
click at [0, 477] on div at bounding box center [606, 345] width 1213 height 691
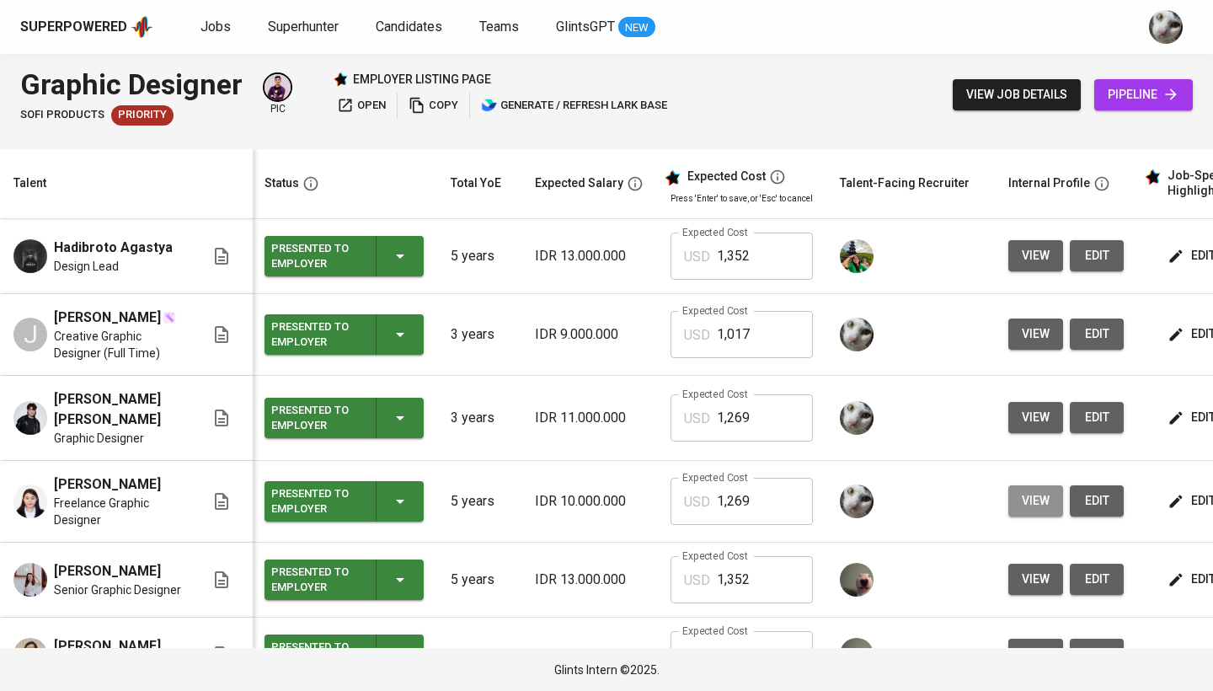
click at [1016, 485] on button "view" at bounding box center [1035, 500] width 55 height 31
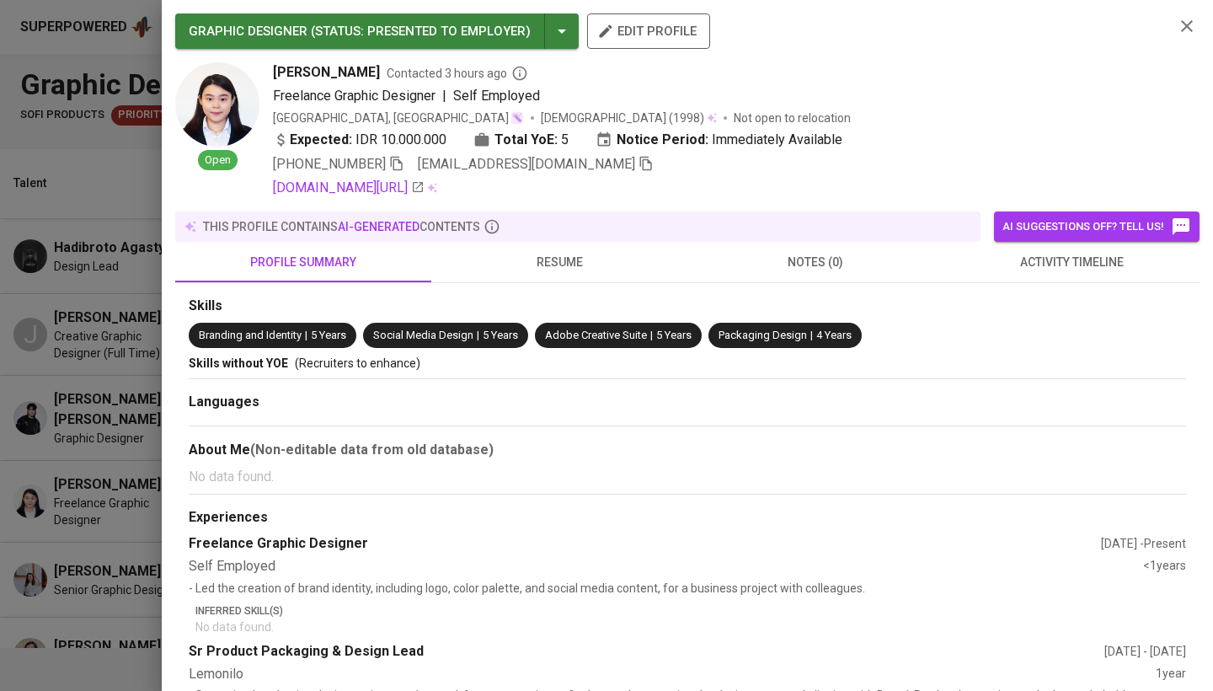
click at [638, 163] on icon "button" at bounding box center [645, 163] width 15 height 15
click at [640, 162] on icon "button" at bounding box center [646, 164] width 12 height 14
click at [104, 242] on div at bounding box center [606, 345] width 1213 height 691
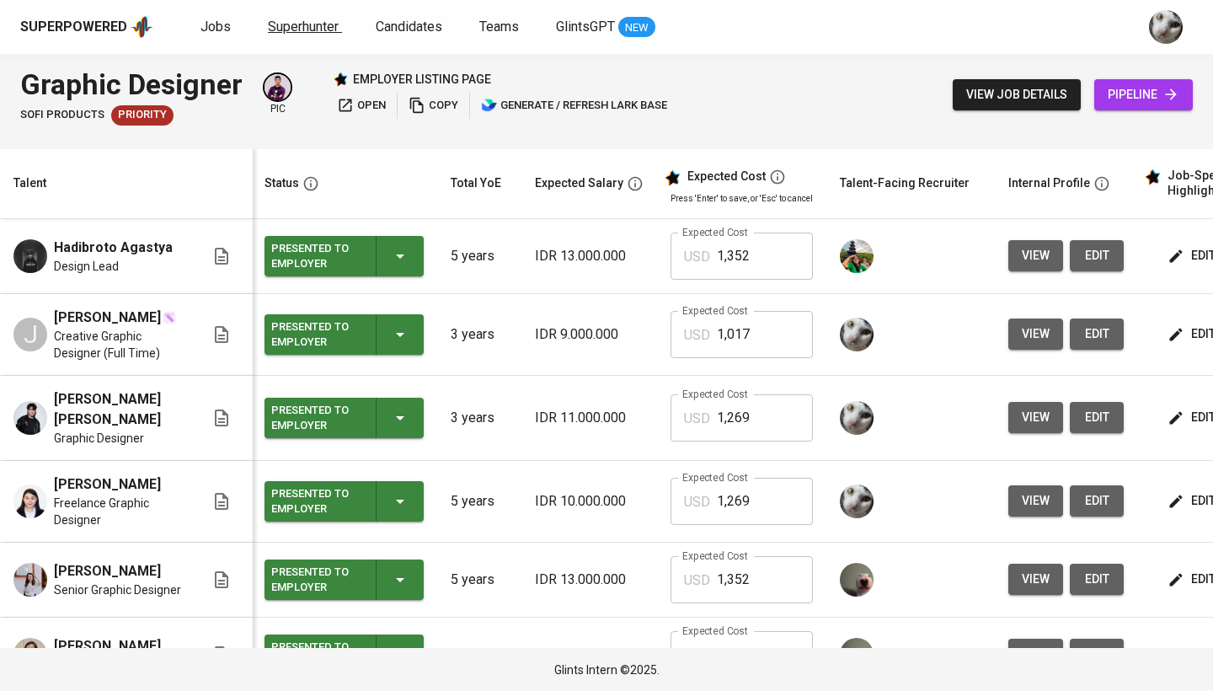
click at [311, 21] on span "Superhunter" at bounding box center [303, 27] width 71 height 16
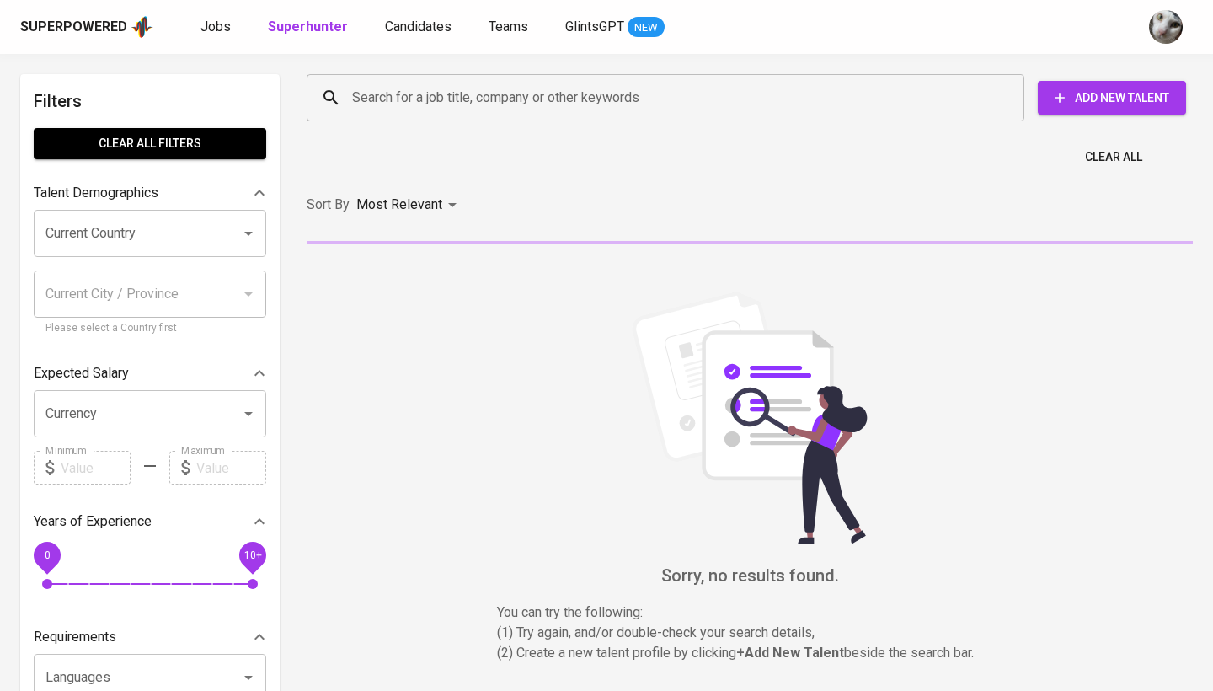
click at [356, 92] on input "Search for a job title, company or other keywords" at bounding box center [670, 98] width 644 height 32
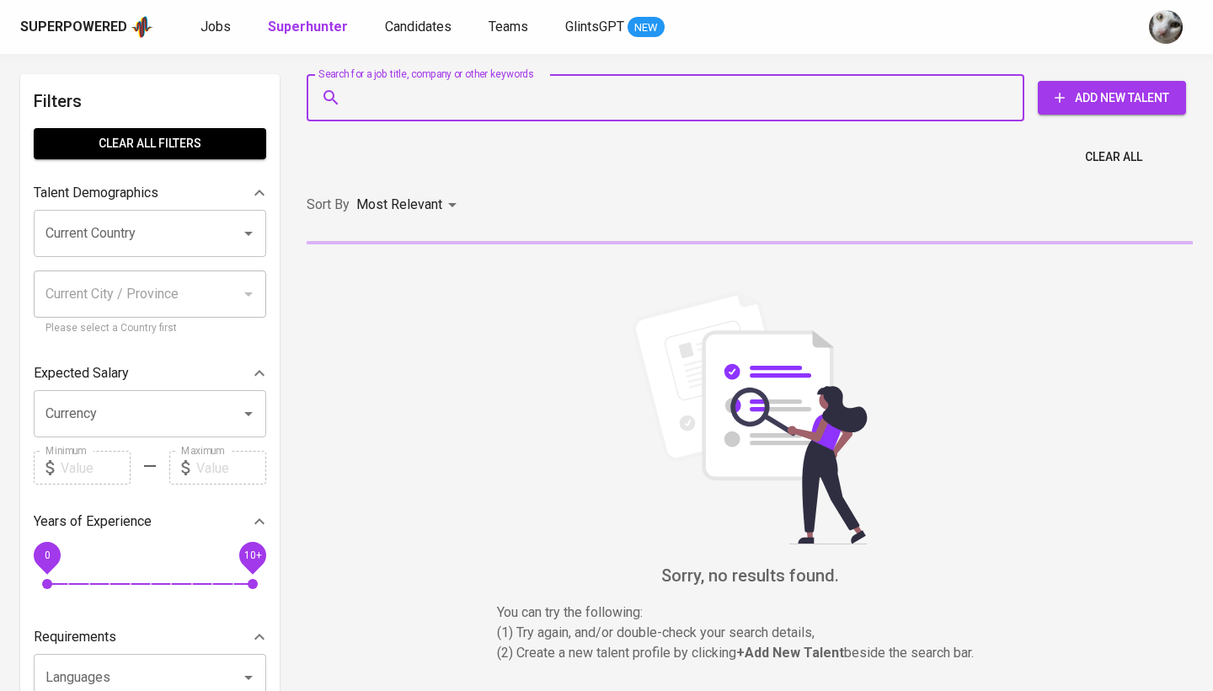
paste input "maxy_adam@yahoo.co.id"
type input "maxy_adam@yahoo.co.id"
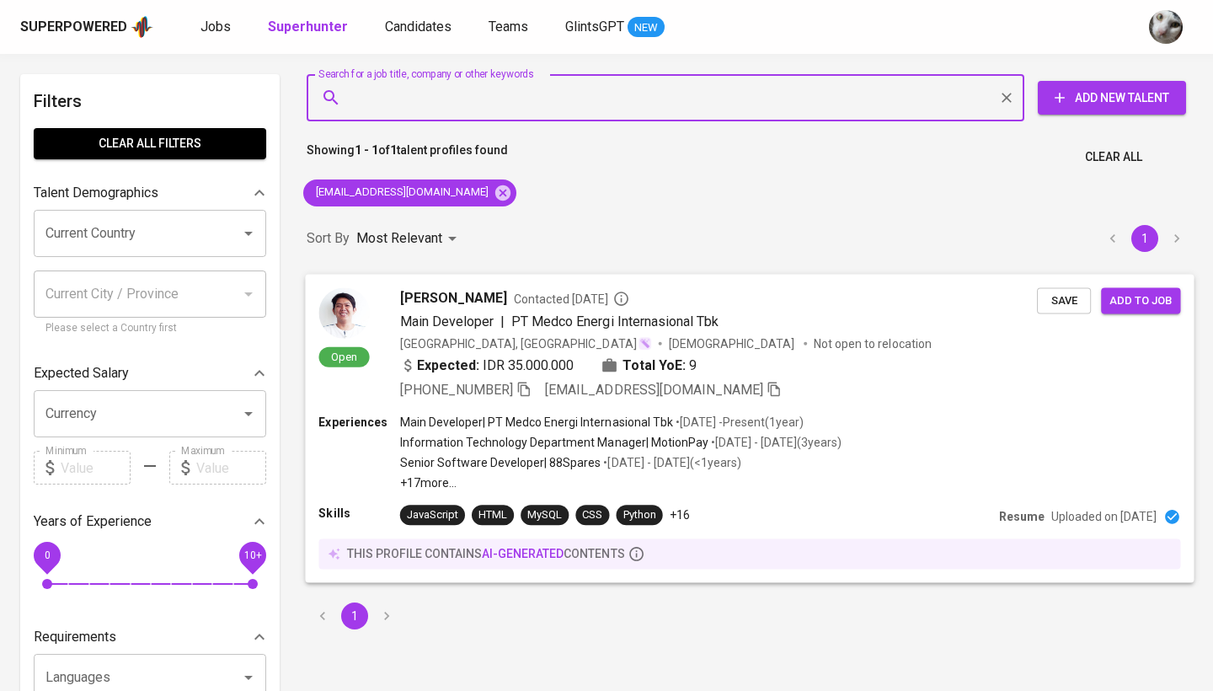
click at [879, 322] on div "Main Developer | PT Medco Energi Internasional Tbk" at bounding box center [718, 321] width 637 height 20
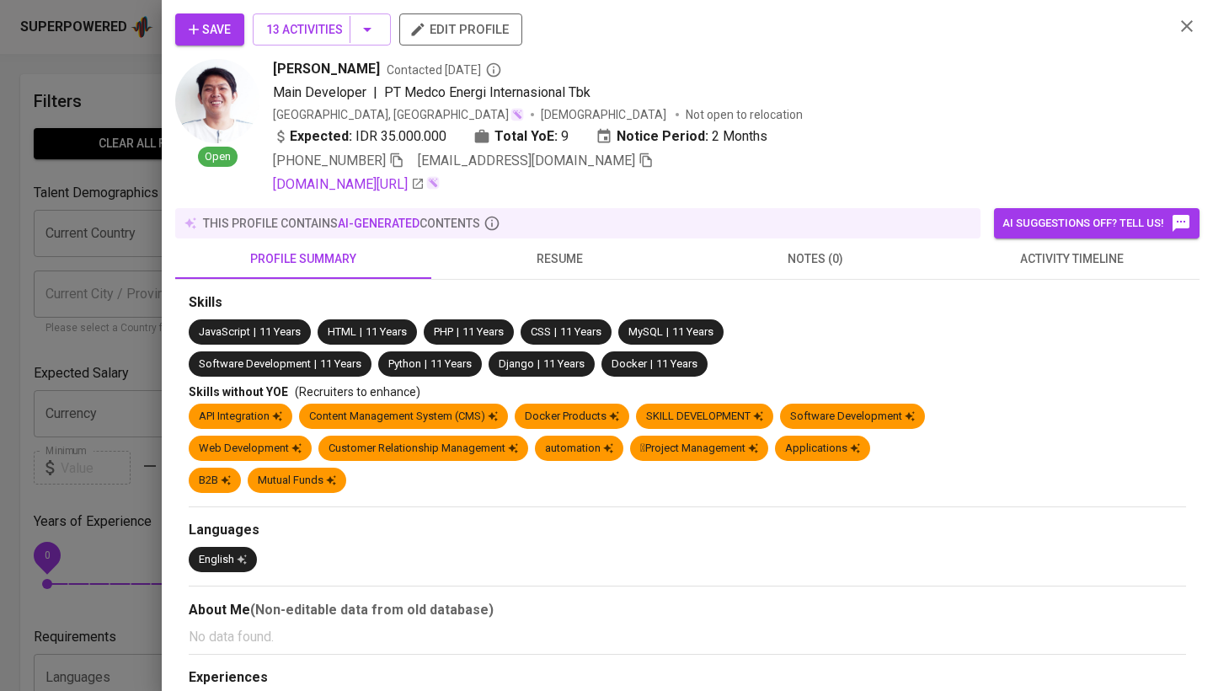
click at [1069, 268] on span "activity timeline" at bounding box center [1072, 258] width 236 height 21
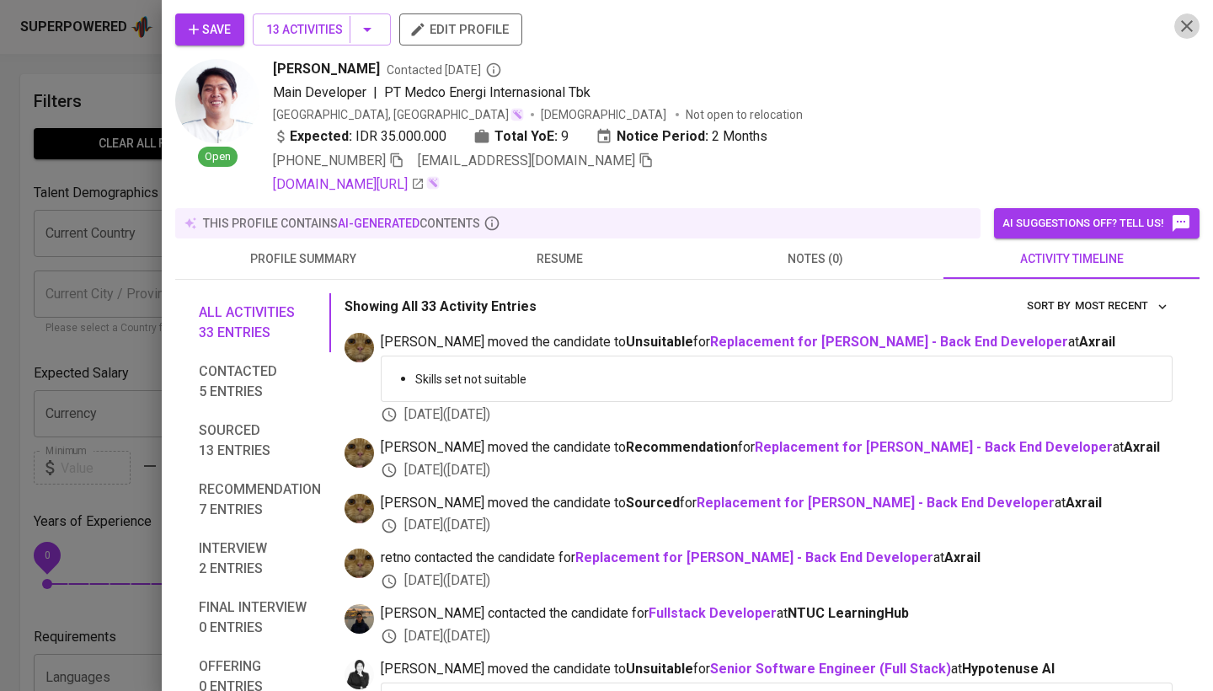
click at [1178, 31] on icon "button" at bounding box center [1187, 26] width 20 height 20
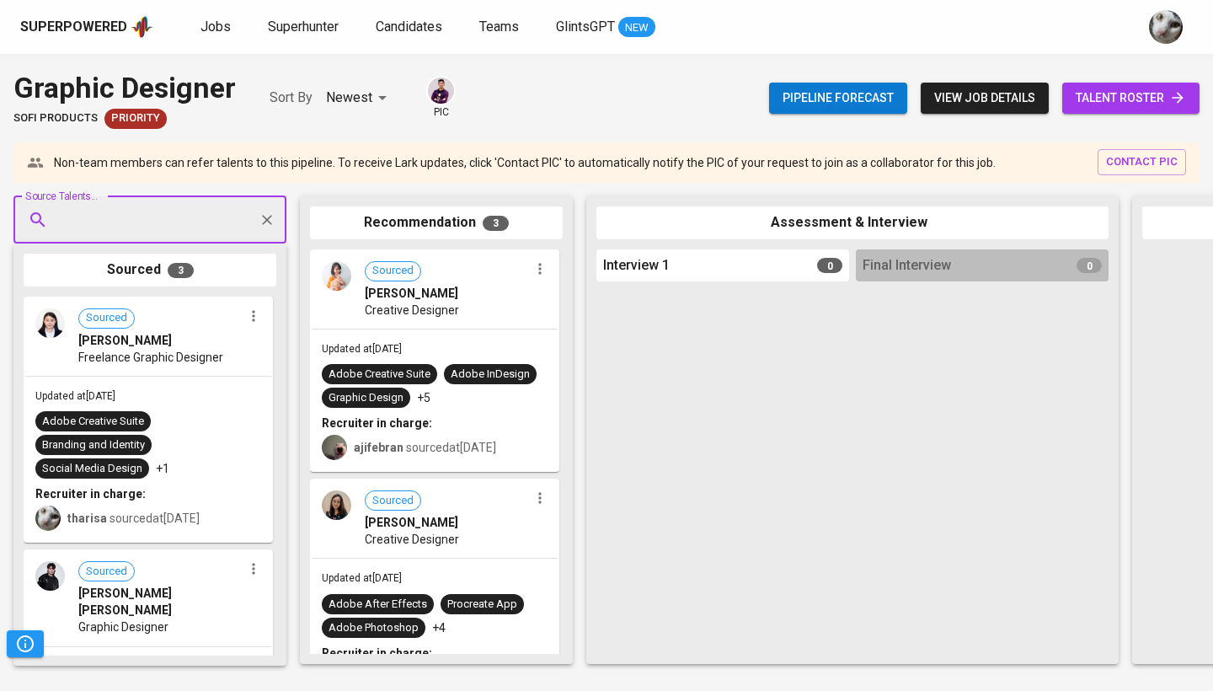
click at [745, 93] on div "Graphic Designer SOFi Products Priority Sort By Newest NEWEST pic Pipeline fore…" at bounding box center [606, 97] width 1213 height 61
click at [238, 211] on div "Source Talents..." at bounding box center [149, 219] width 273 height 47
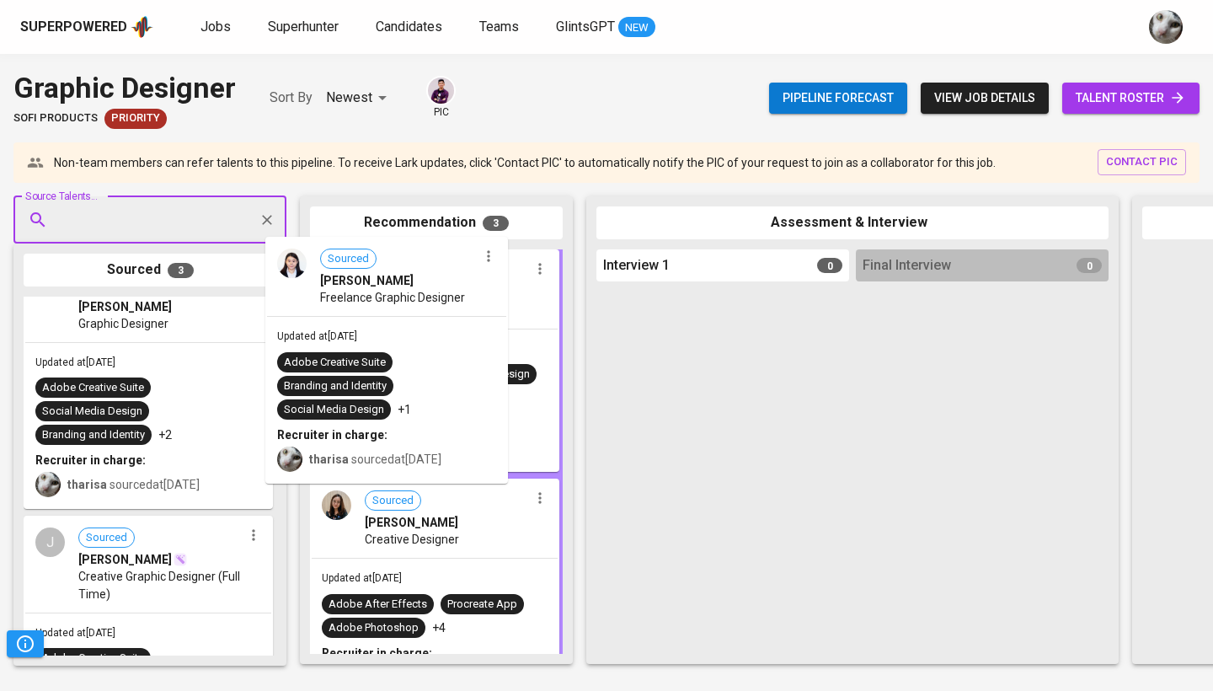
scroll to position [57, 0]
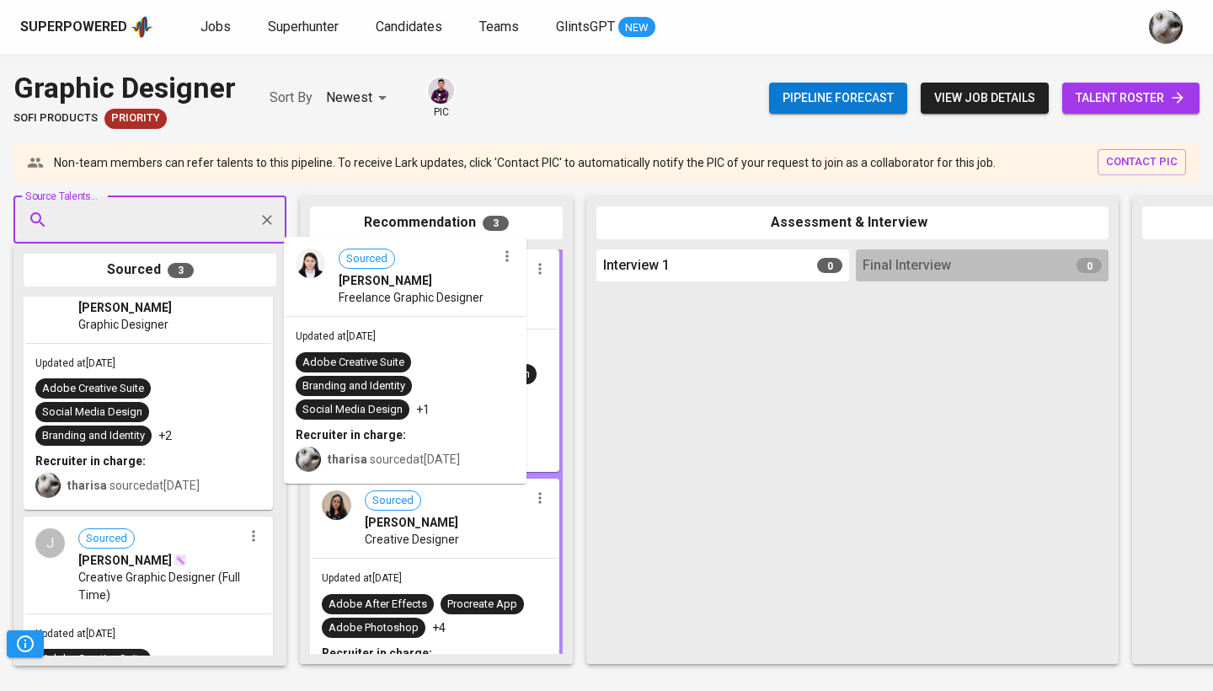
drag, startPoint x: 186, startPoint y: 347, endPoint x: 464, endPoint y: 347, distance: 278.0
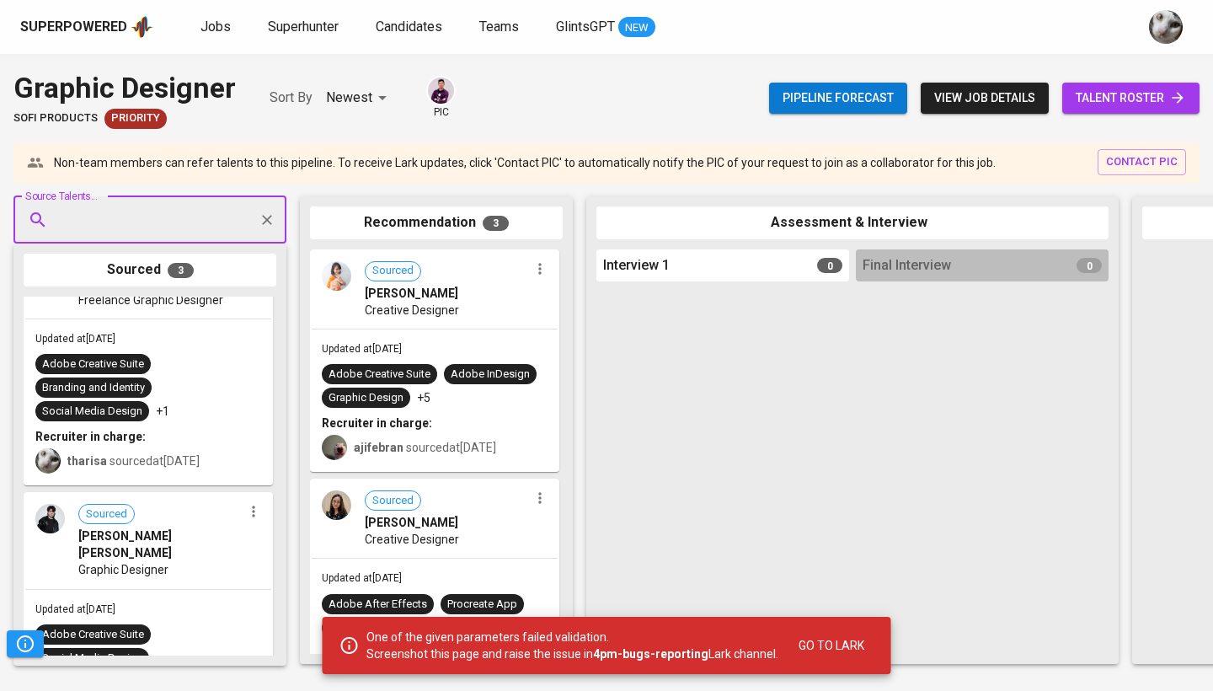
scroll to position [0, 0]
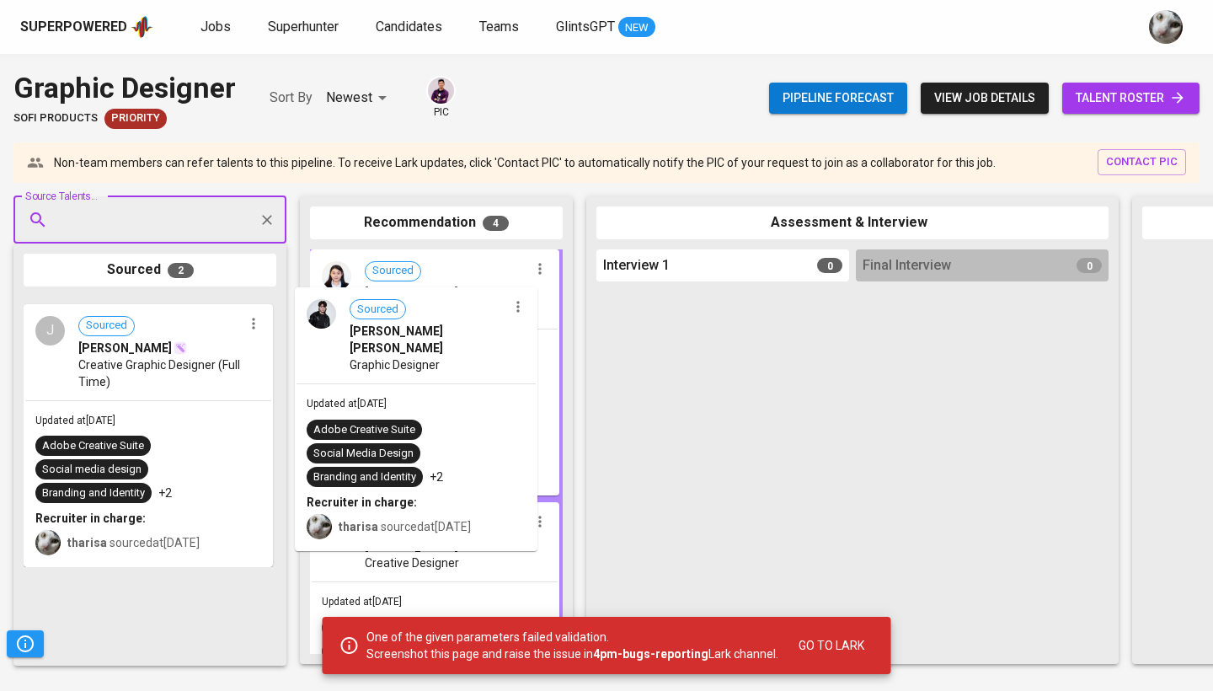
drag, startPoint x: 146, startPoint y: 398, endPoint x: 421, endPoint y: 389, distance: 275.6
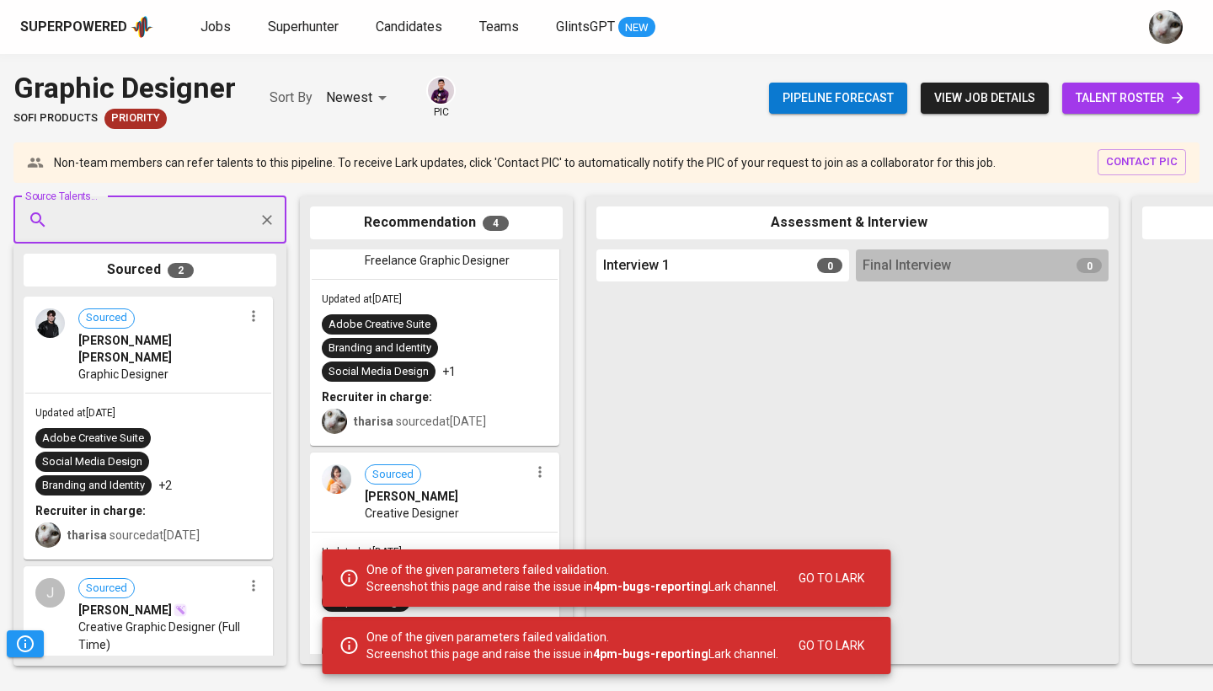
scroll to position [62, 0]
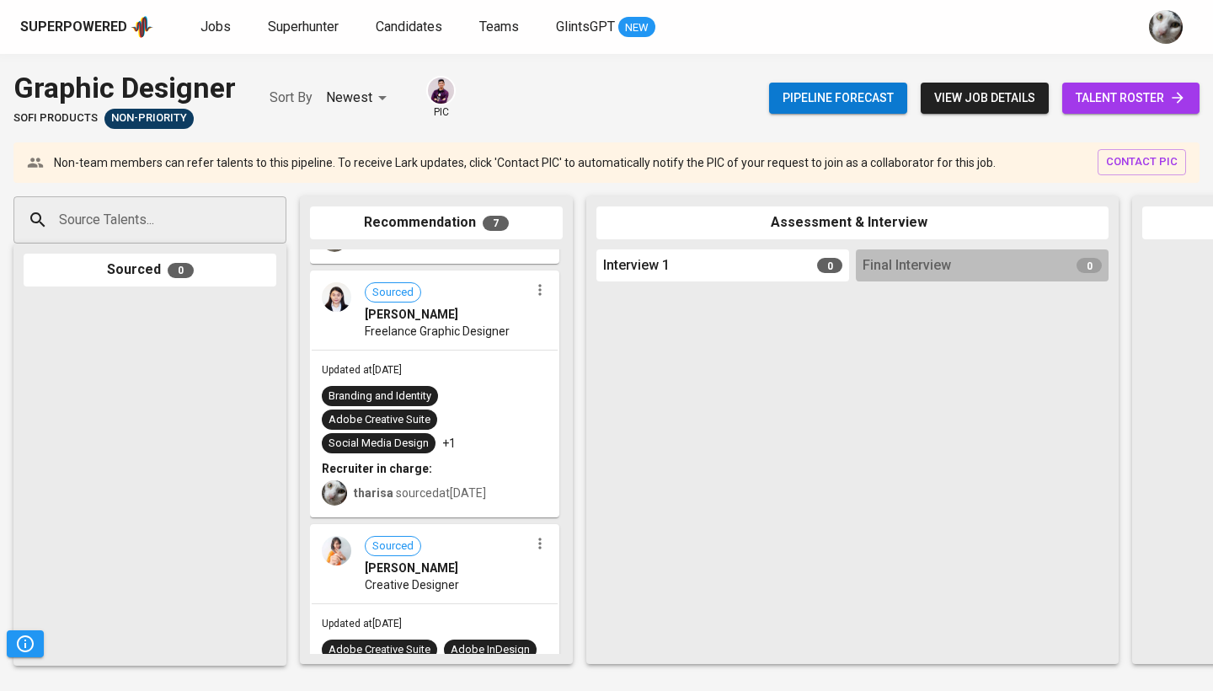
scroll to position [945, 0]
